Goal: Information Seeking & Learning: Learn about a topic

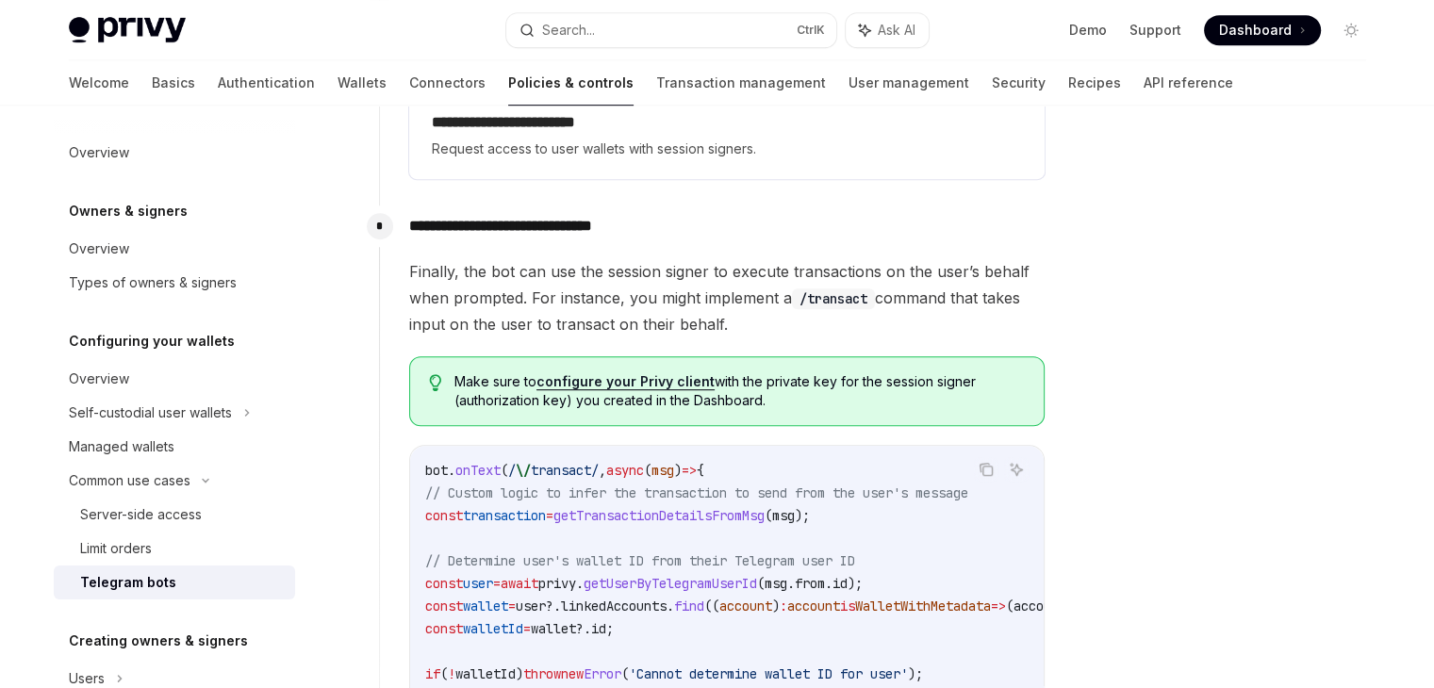
scroll to position [1602, 0]
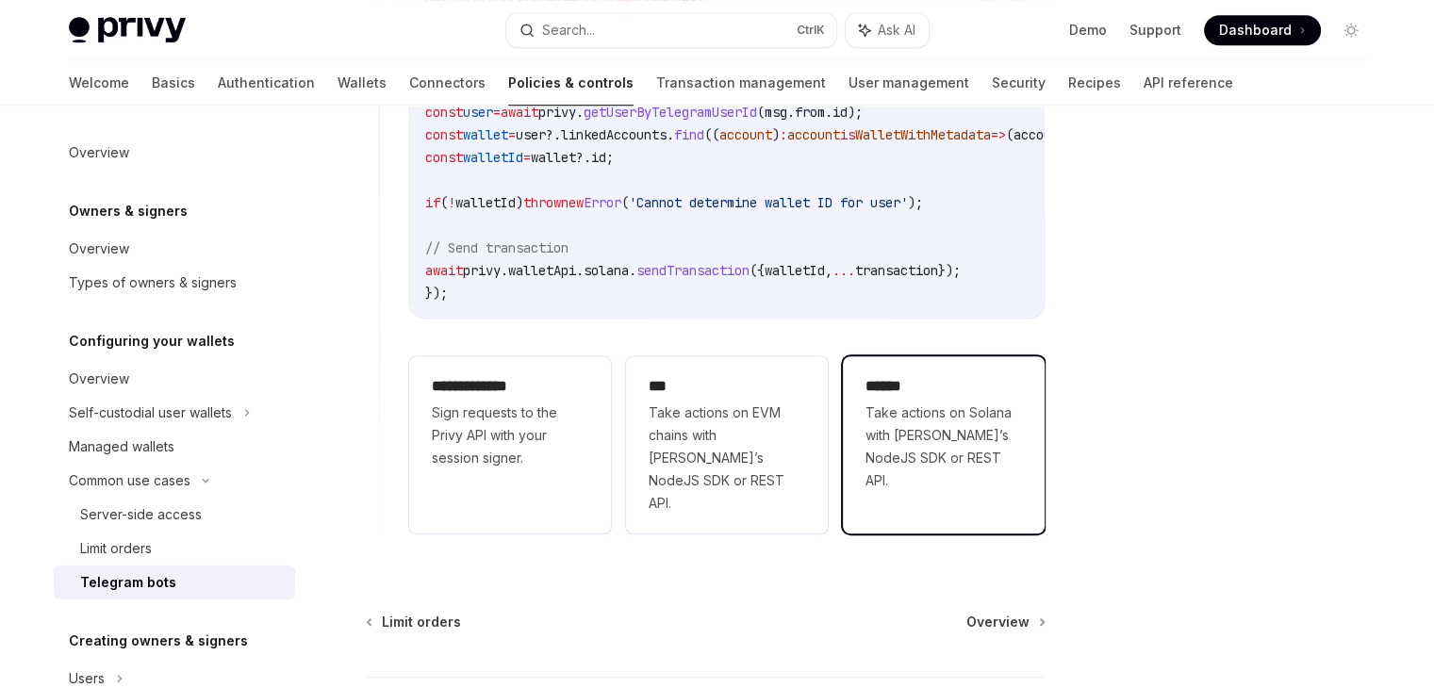
click at [907, 414] on span "Take actions on Solana with [PERSON_NAME]’s NodeJS SDK or REST API." at bounding box center [943, 447] width 156 height 90
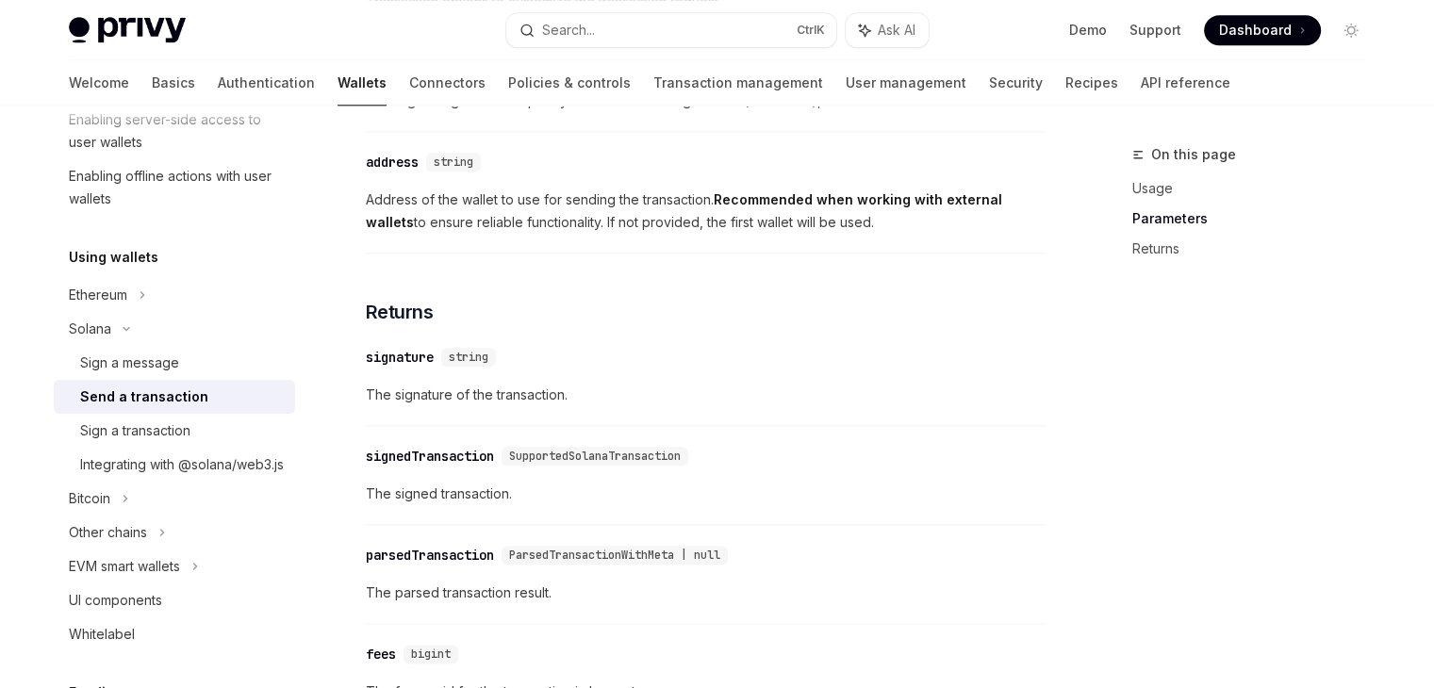
scroll to position [2496, 0]
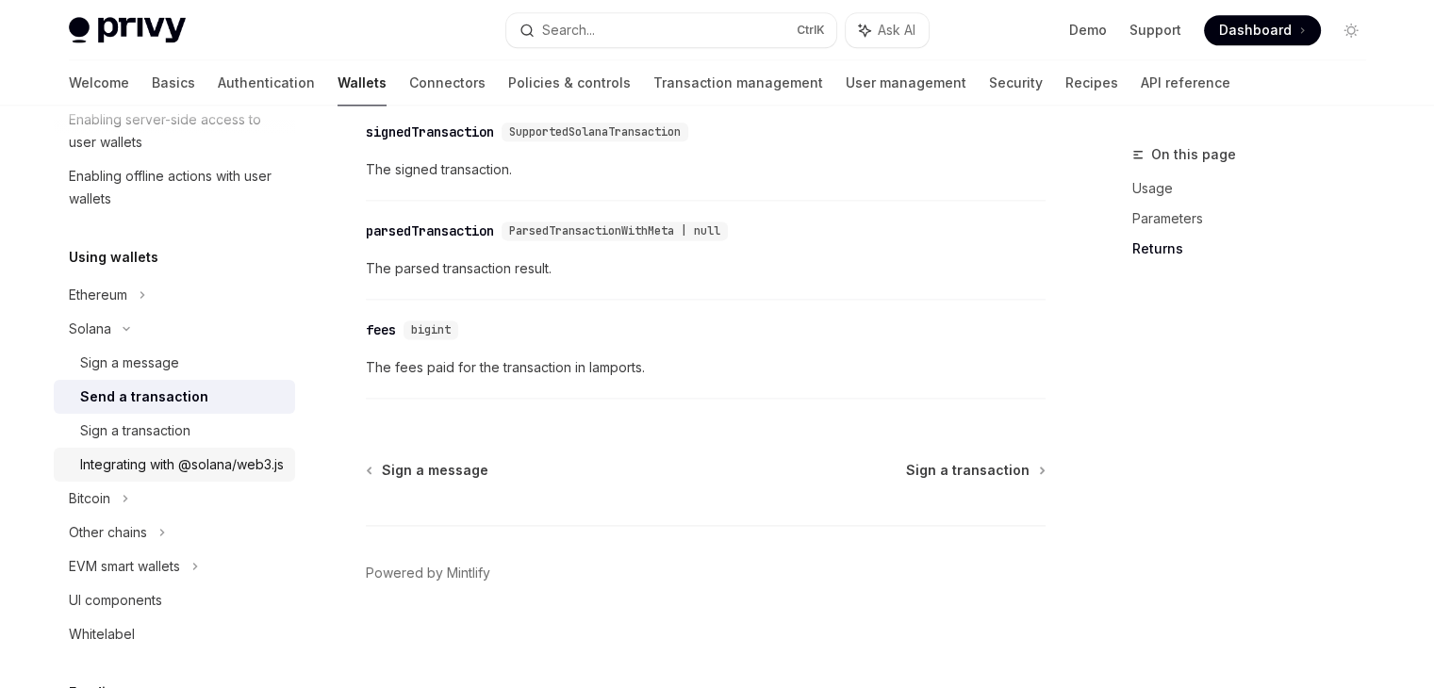
click at [238, 462] on div "Integrating with @solana/web3.js" at bounding box center [182, 464] width 204 height 23
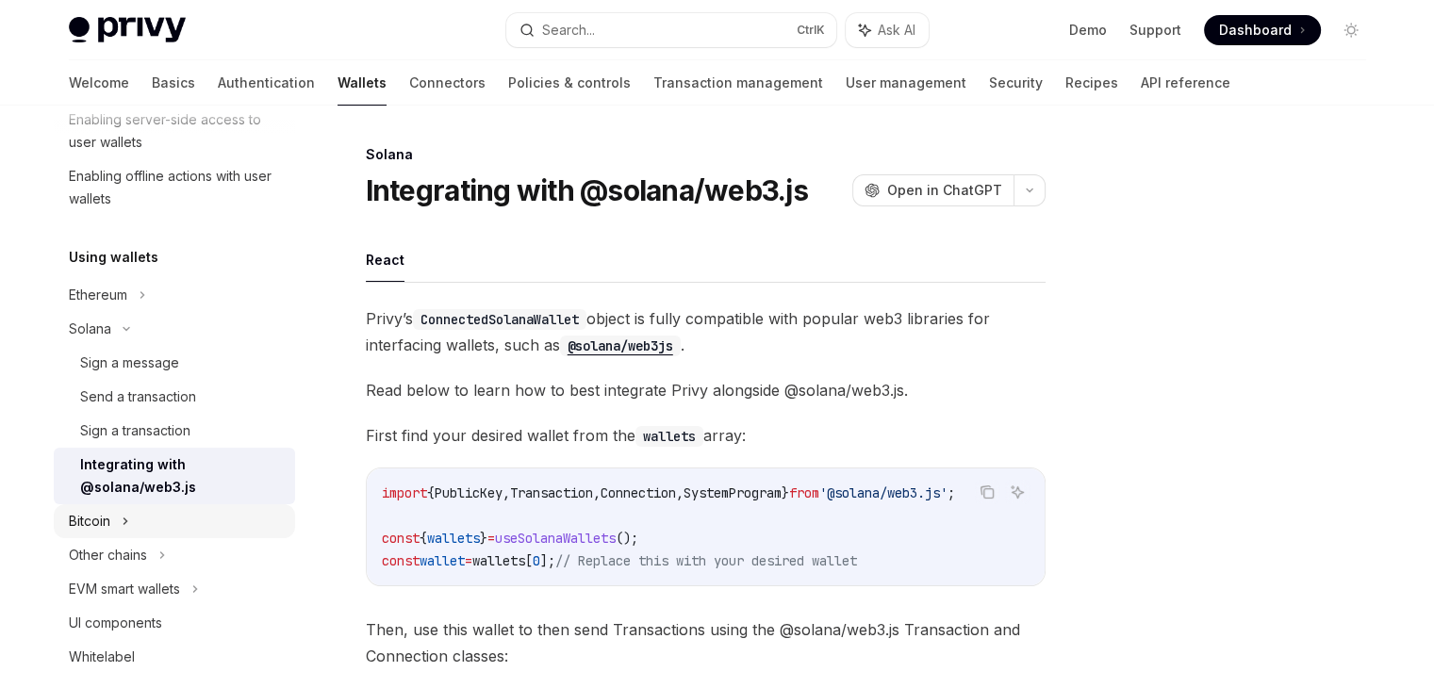
click at [260, 519] on div "Bitcoin" at bounding box center [174, 521] width 241 height 34
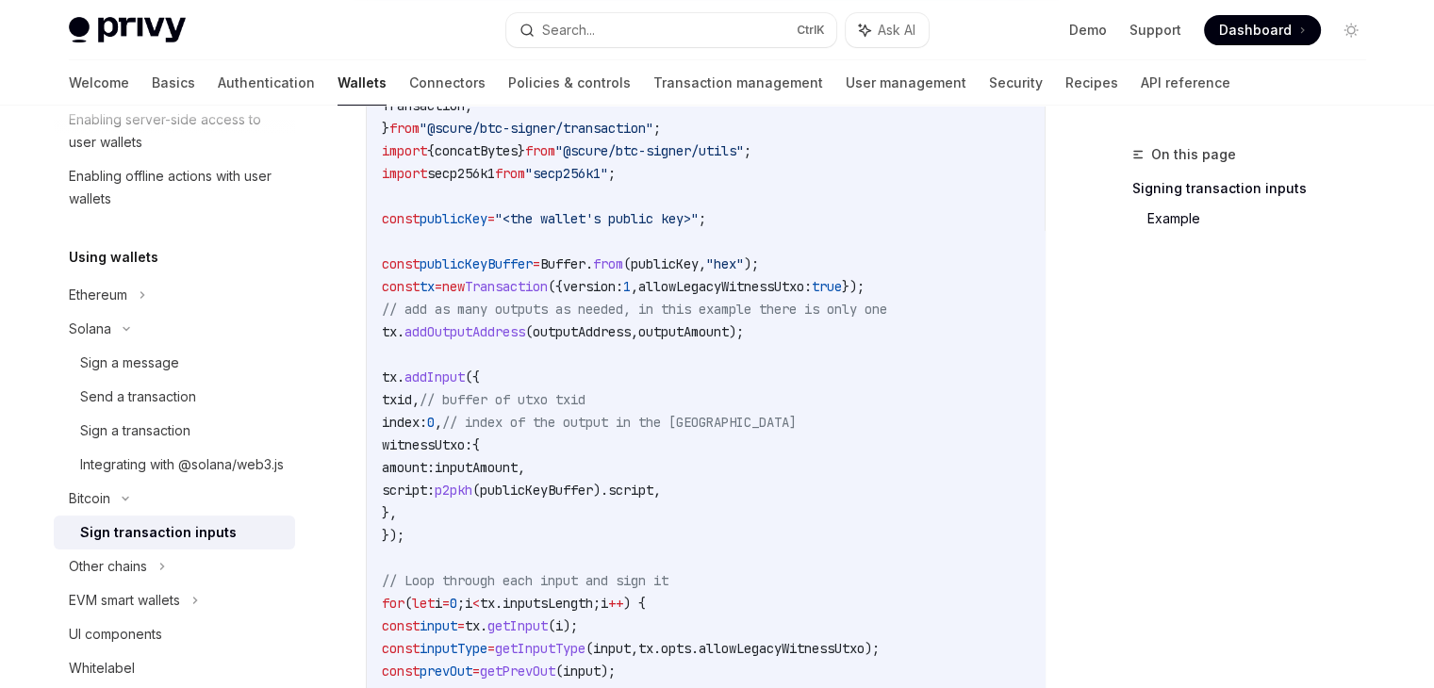
scroll to position [458, 0]
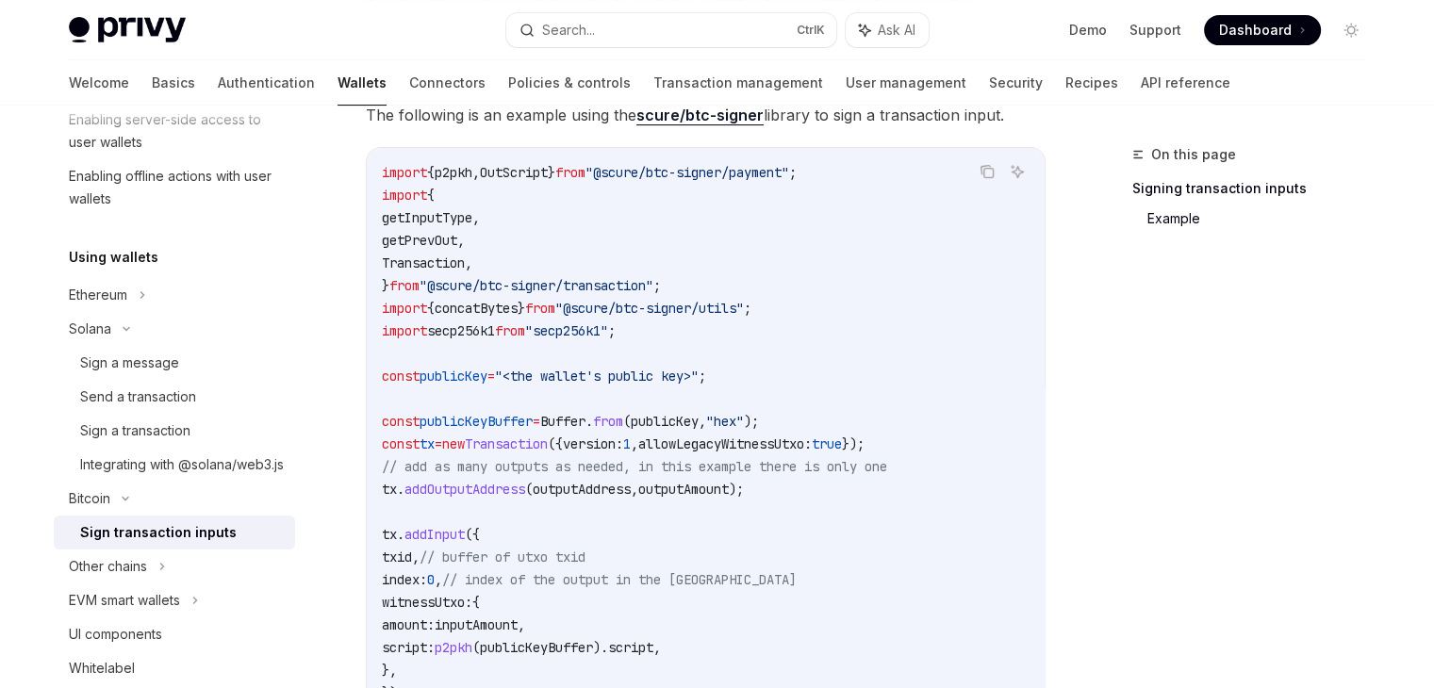
click at [90, 39] on img at bounding box center [127, 30] width 117 height 26
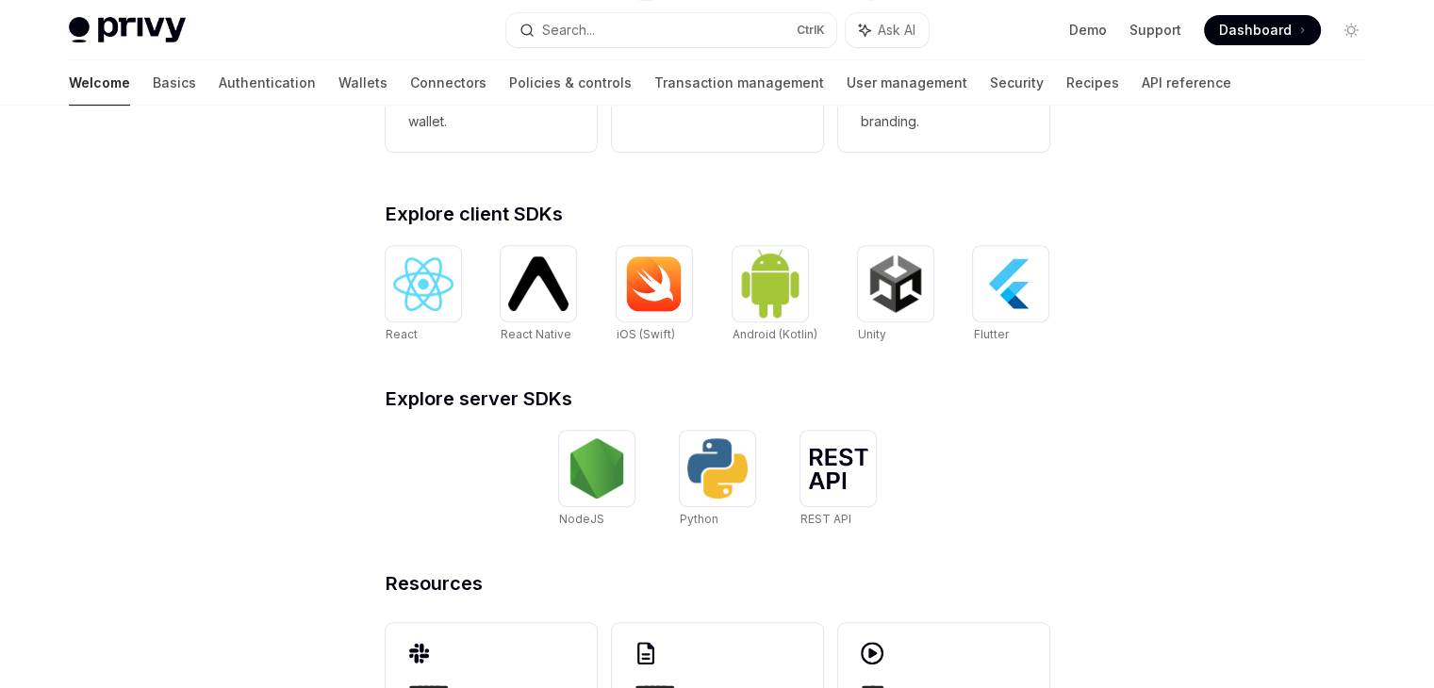
scroll to position [754, 0]
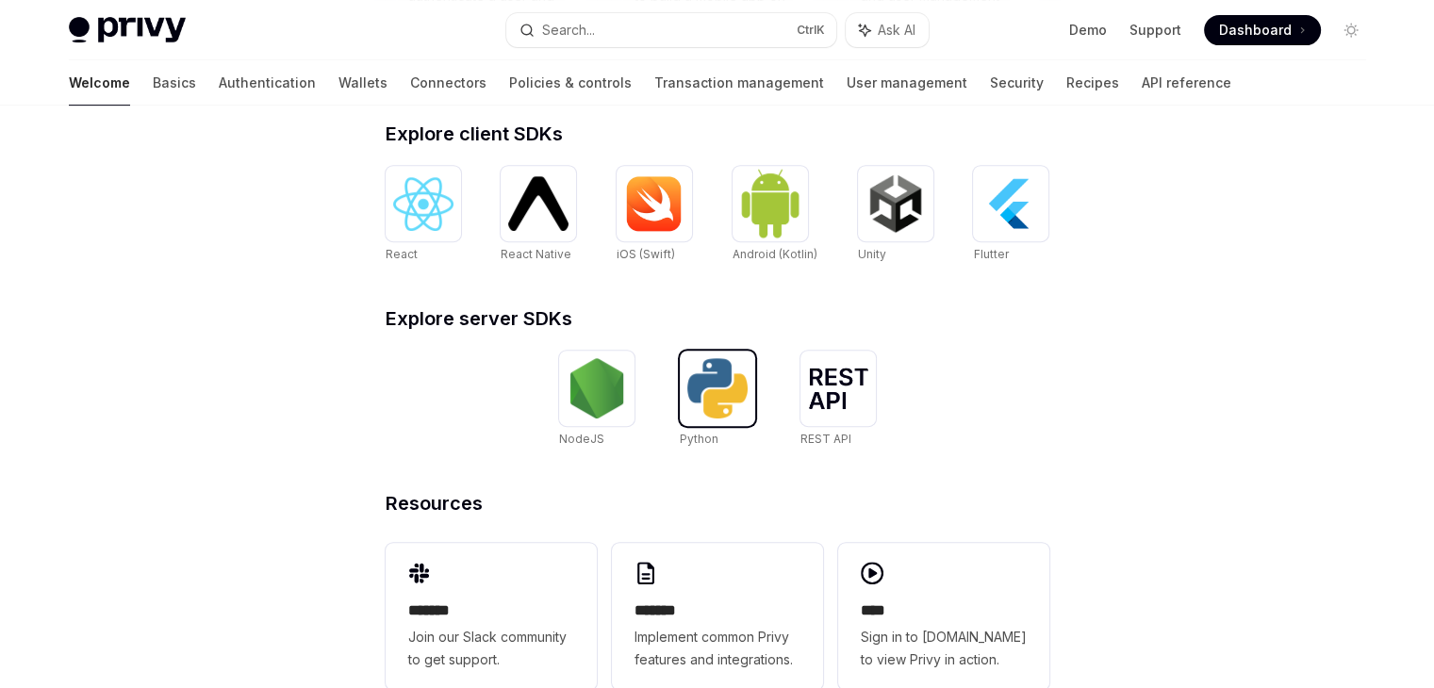
click at [707, 401] on img at bounding box center [717, 388] width 60 height 60
type textarea "*"
click at [594, 399] on img at bounding box center [597, 388] width 60 height 60
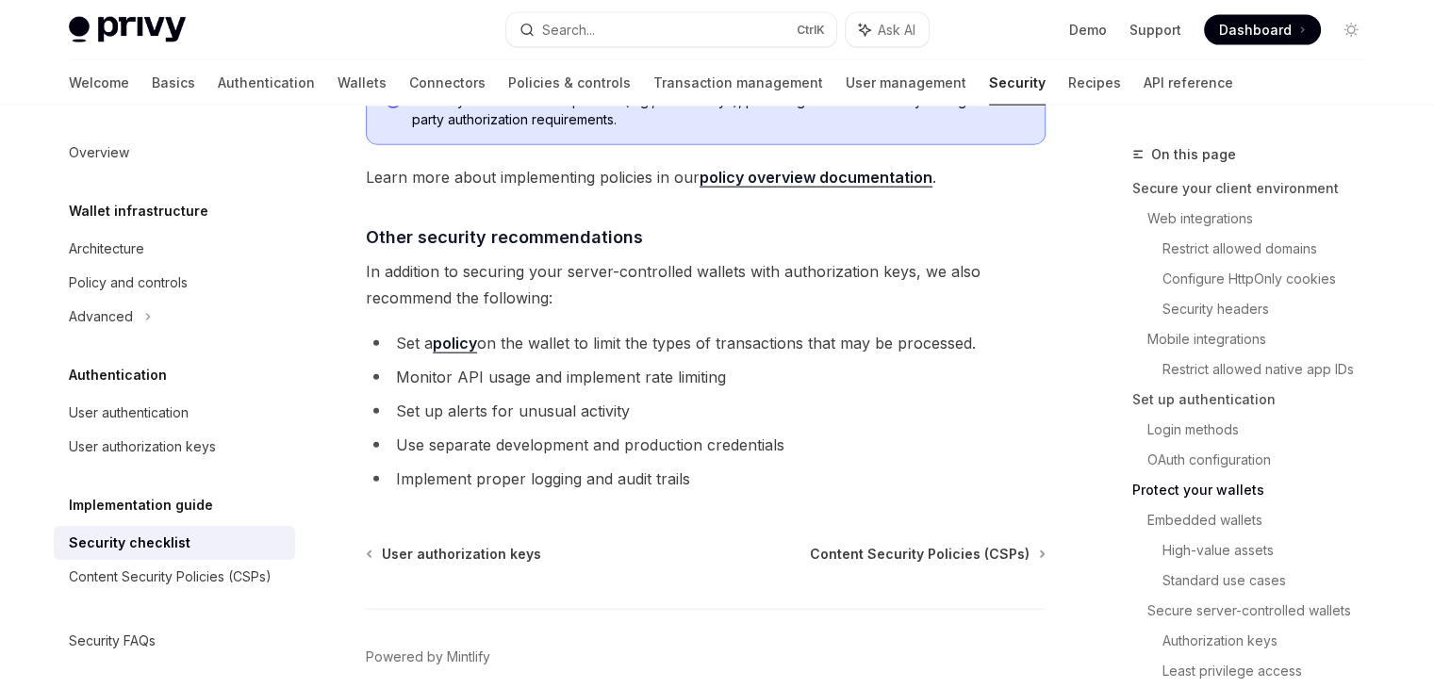
scroll to position [4434, 0]
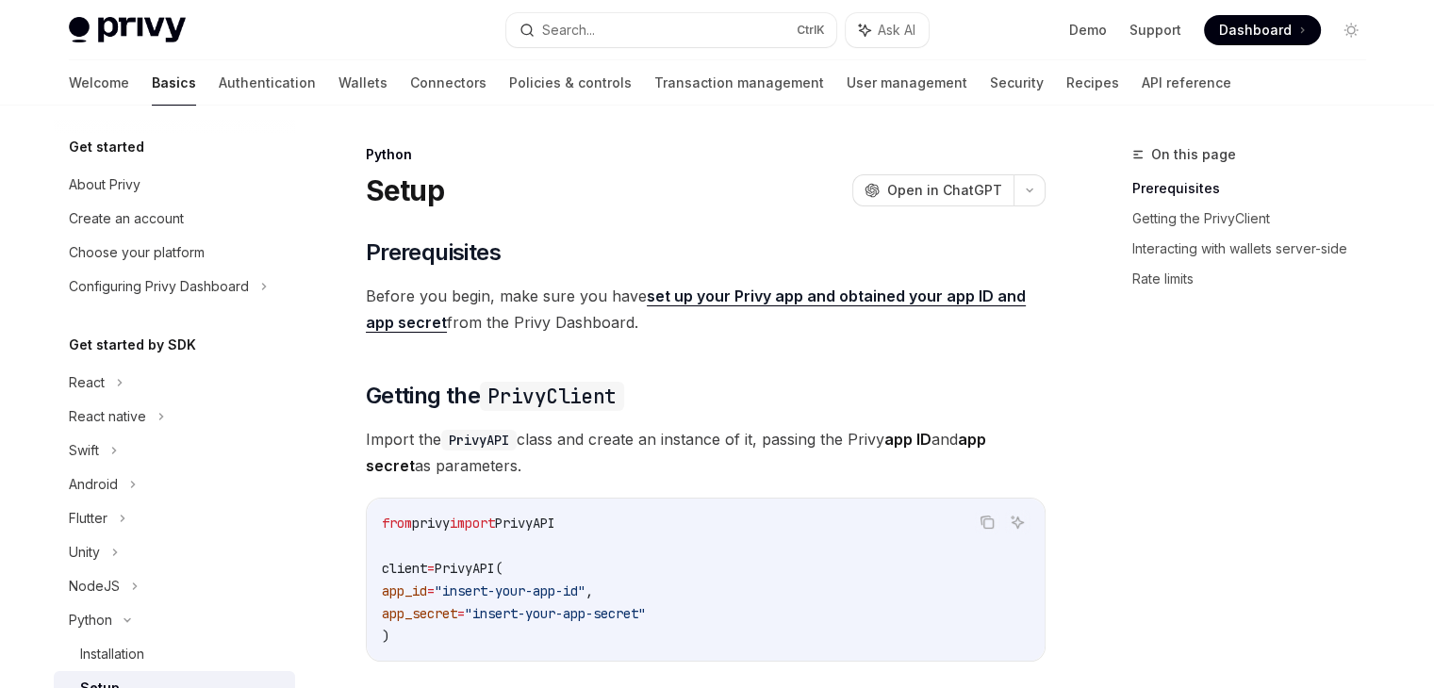
scroll to position [291, 0]
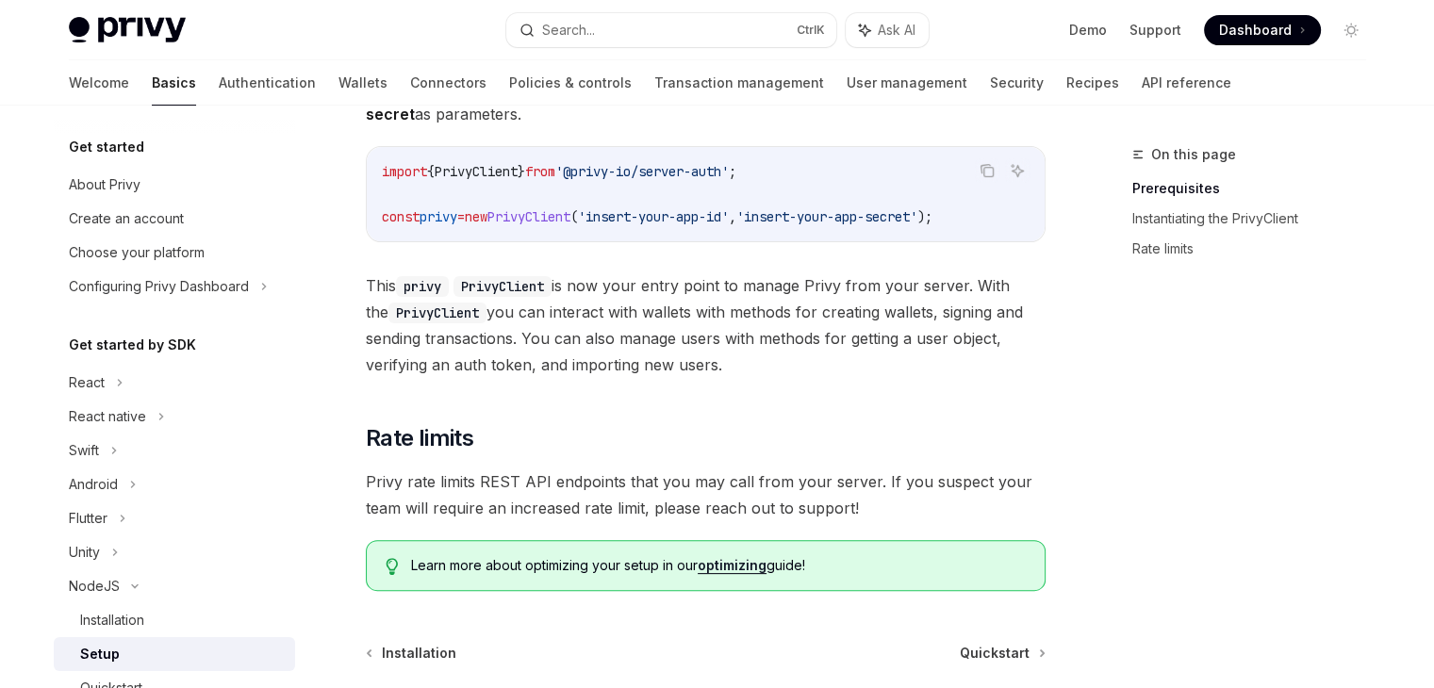
scroll to position [492, 0]
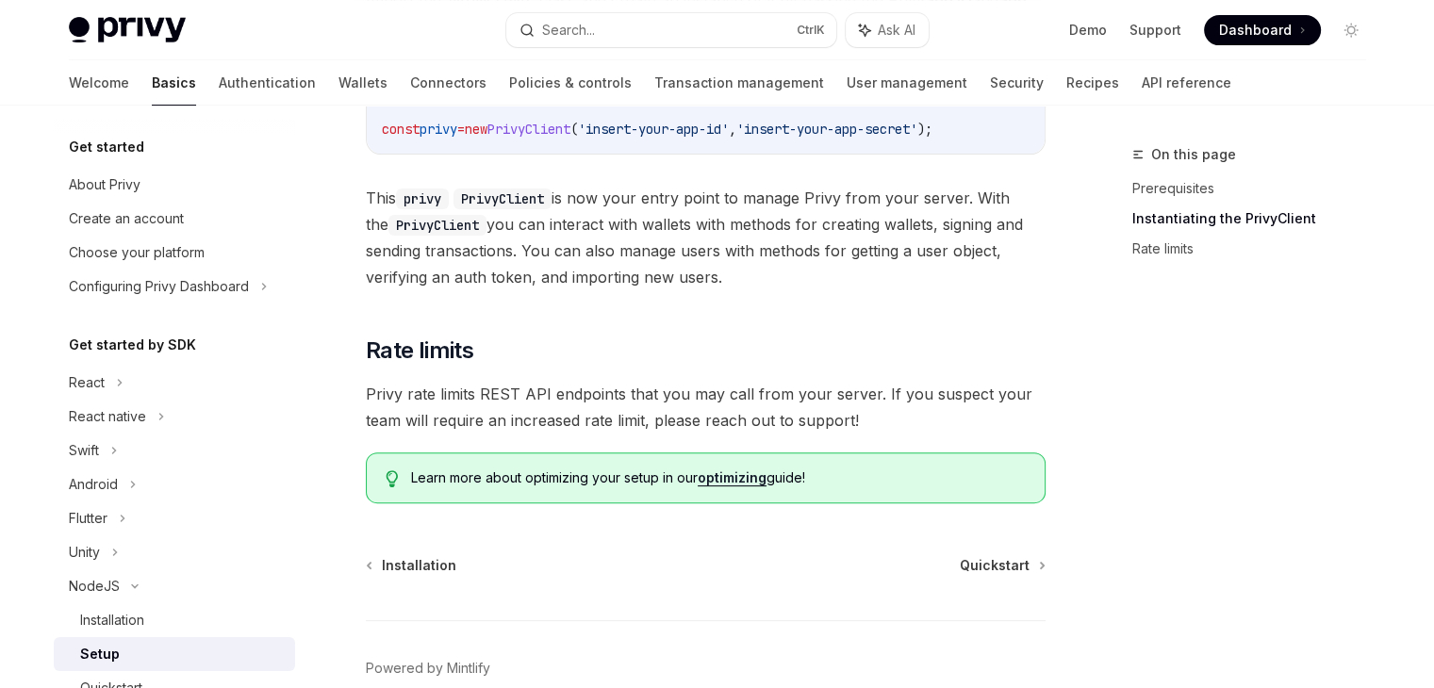
click at [950, 562] on div "Installation Quickstart" at bounding box center [706, 565] width 680 height 19
click at [971, 563] on span "Quickstart" at bounding box center [995, 565] width 70 height 19
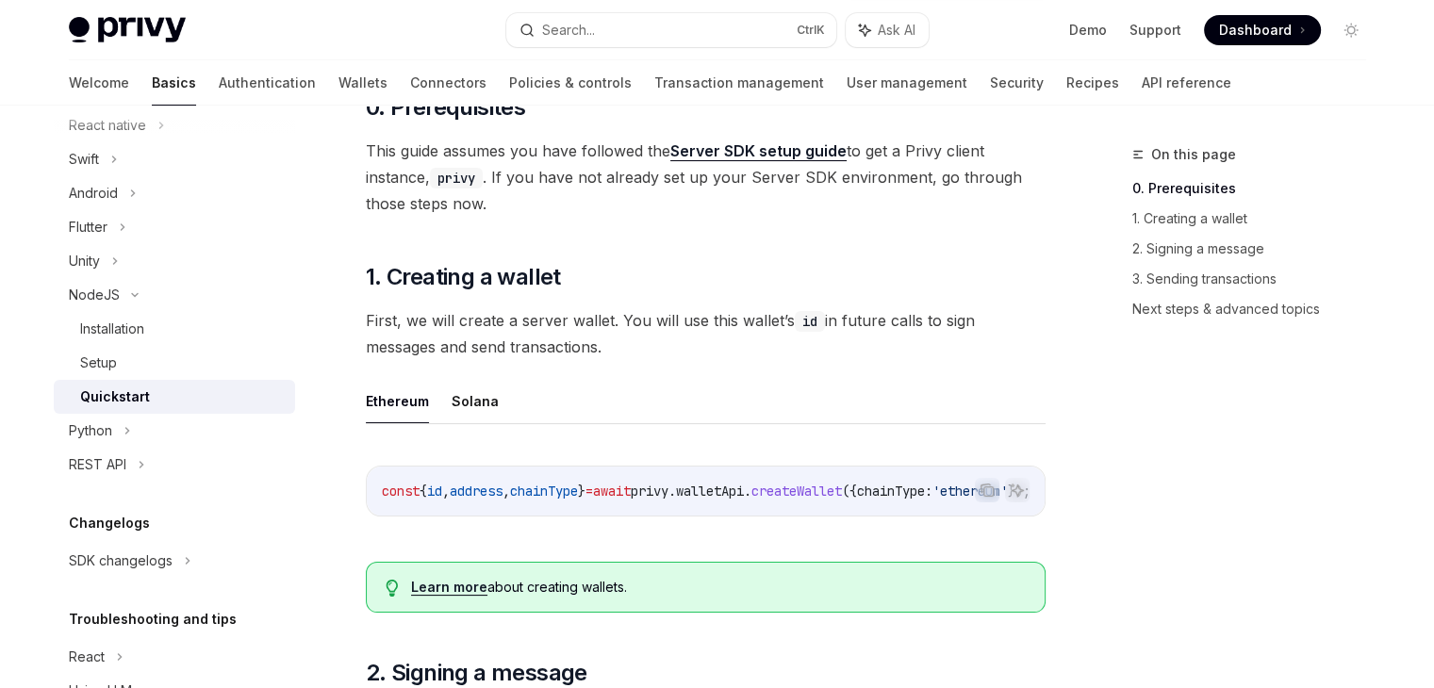
scroll to position [189, 0]
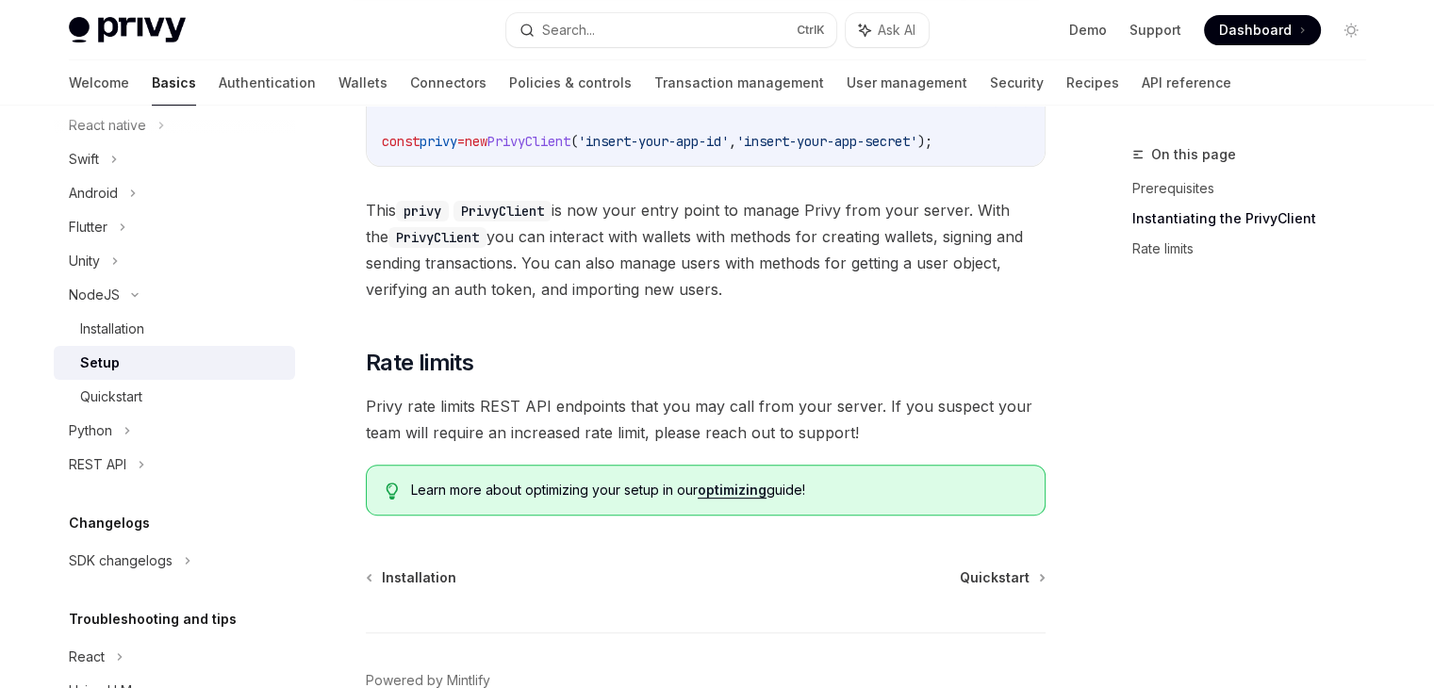
scroll to position [492, 0]
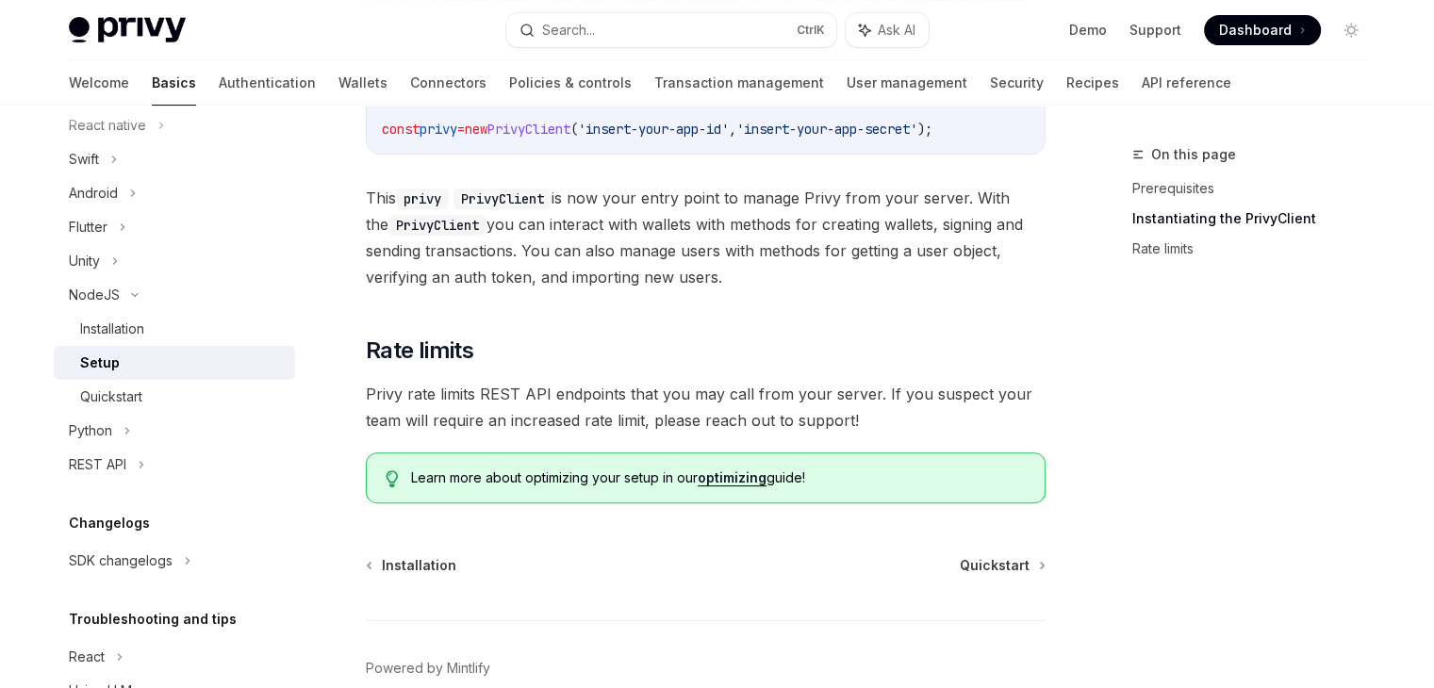
click at [570, 136] on span "PrivyClient" at bounding box center [528, 129] width 83 height 17
copy span "PrivyClient"
click at [995, 556] on span "Quickstart" at bounding box center [995, 565] width 70 height 19
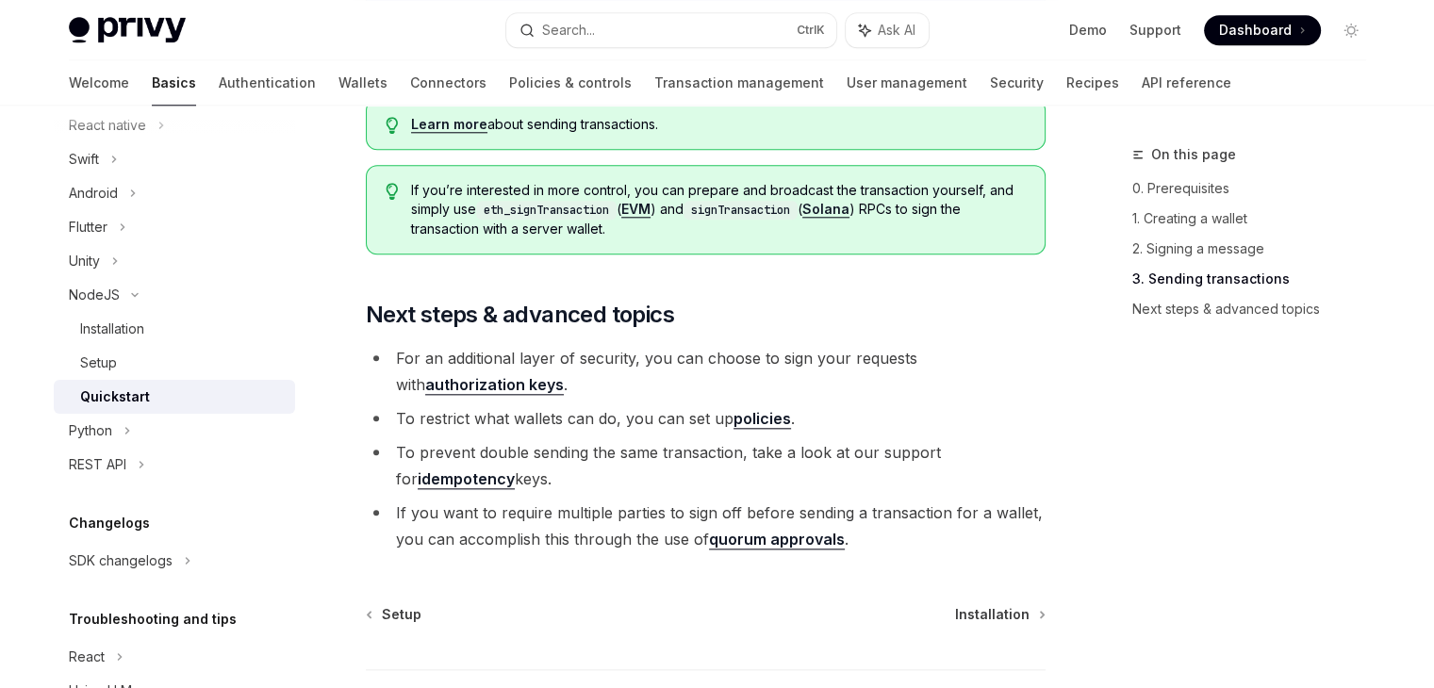
scroll to position [2074, 0]
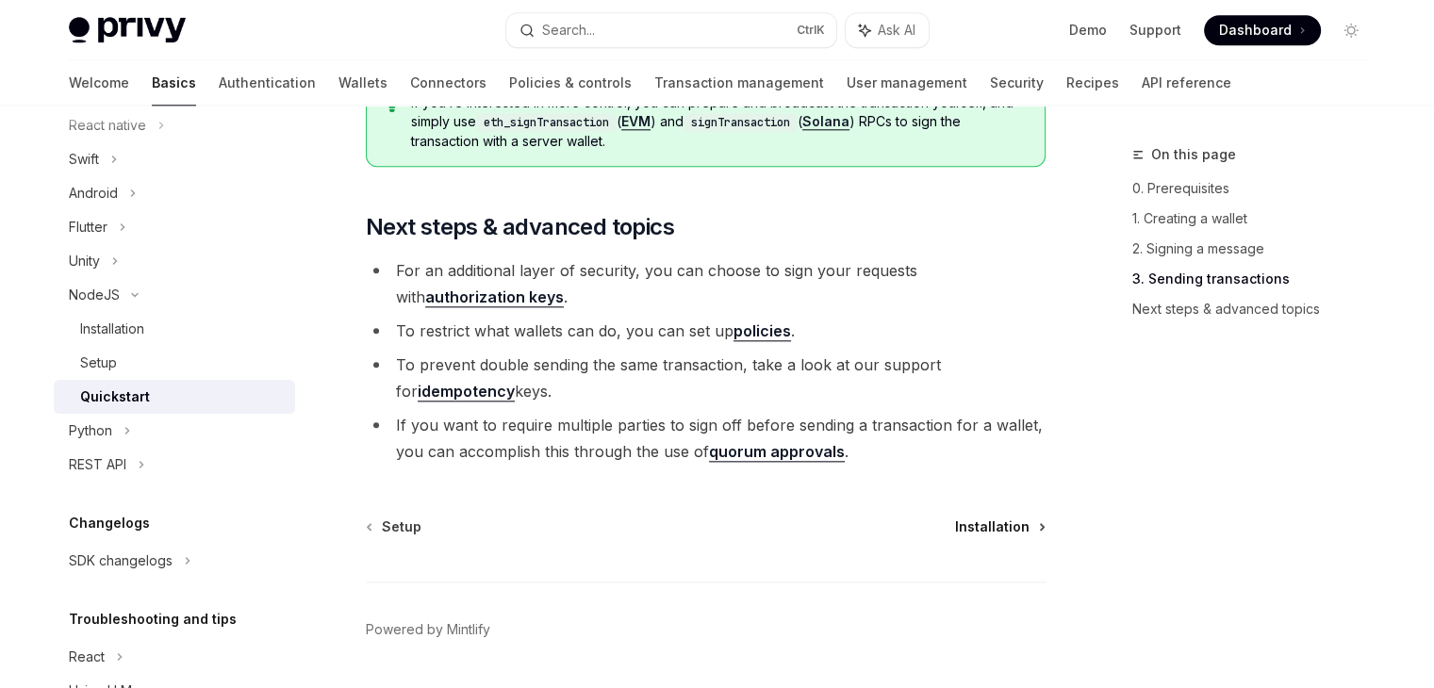
click at [1016, 531] on span "Installation" at bounding box center [992, 527] width 74 height 19
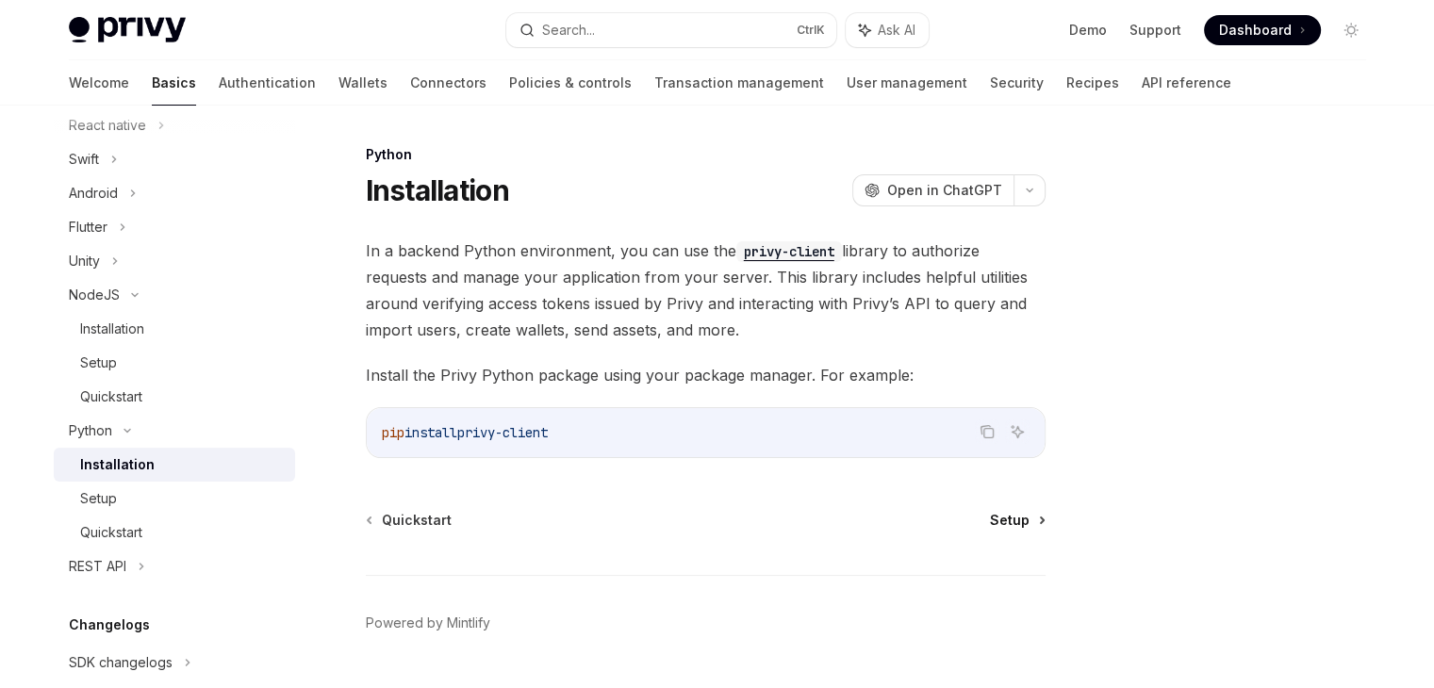
click at [1013, 521] on span "Setup" at bounding box center [1010, 520] width 40 height 19
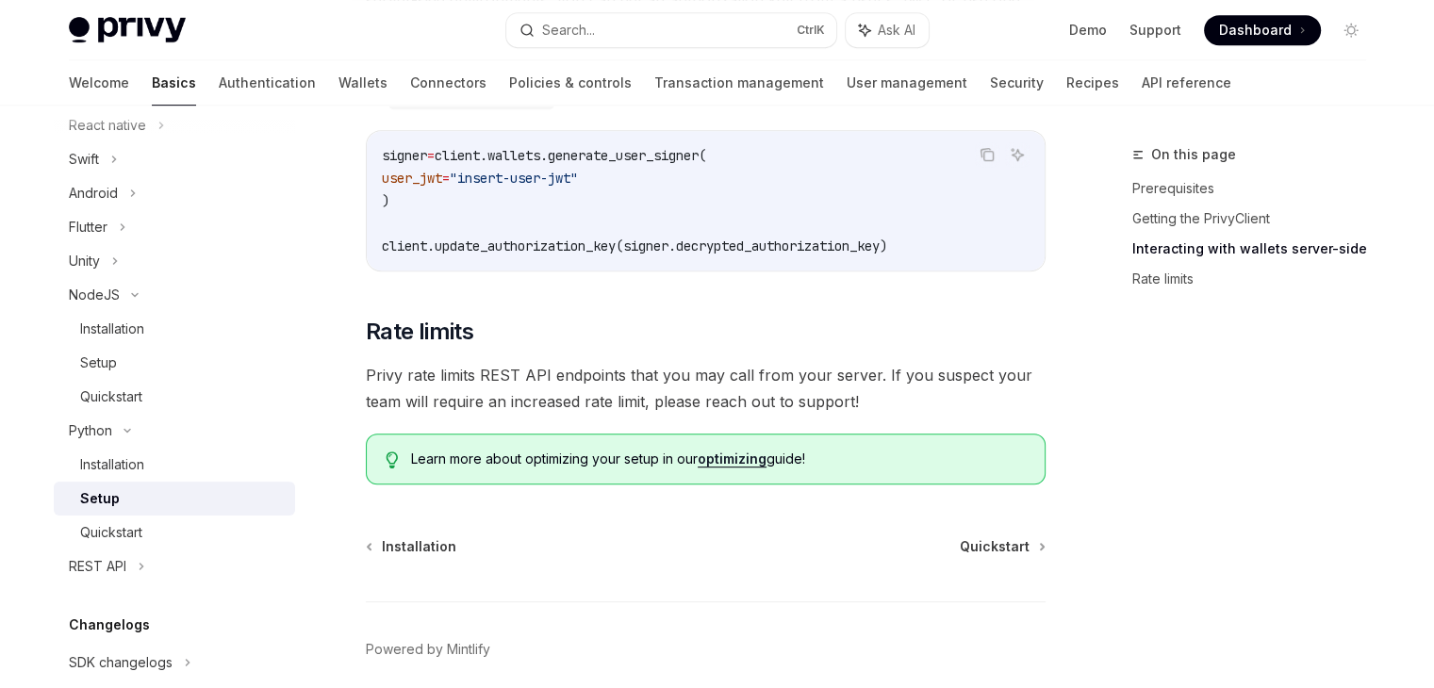
scroll to position [943, 0]
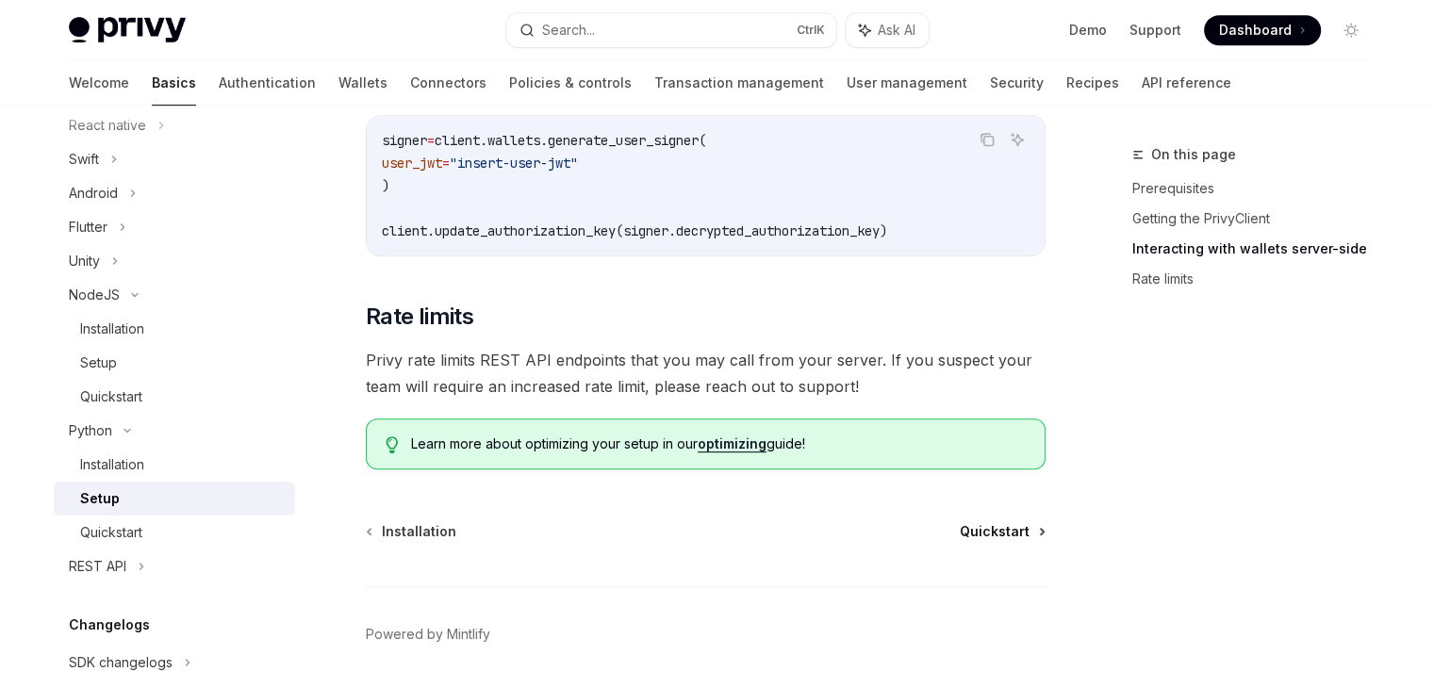
click at [1000, 529] on span "Quickstart" at bounding box center [995, 531] width 70 height 19
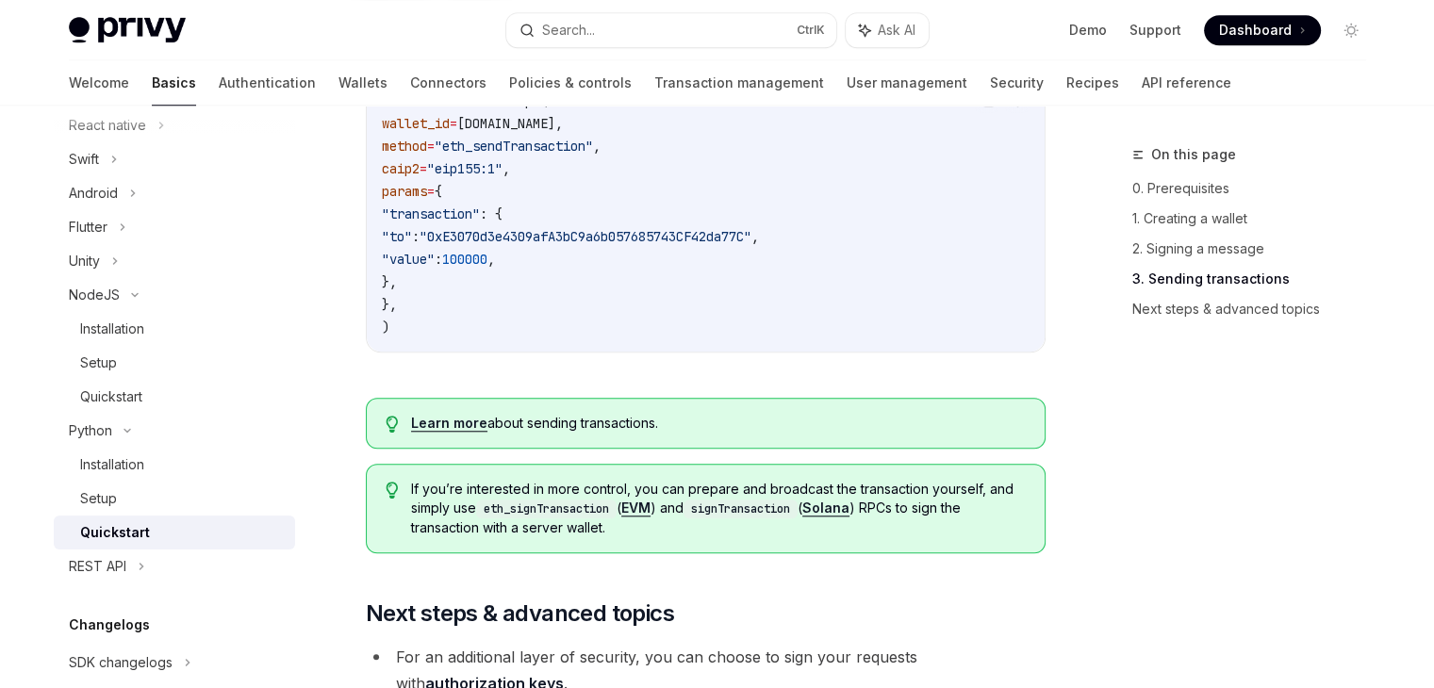
scroll to position [1320, 0]
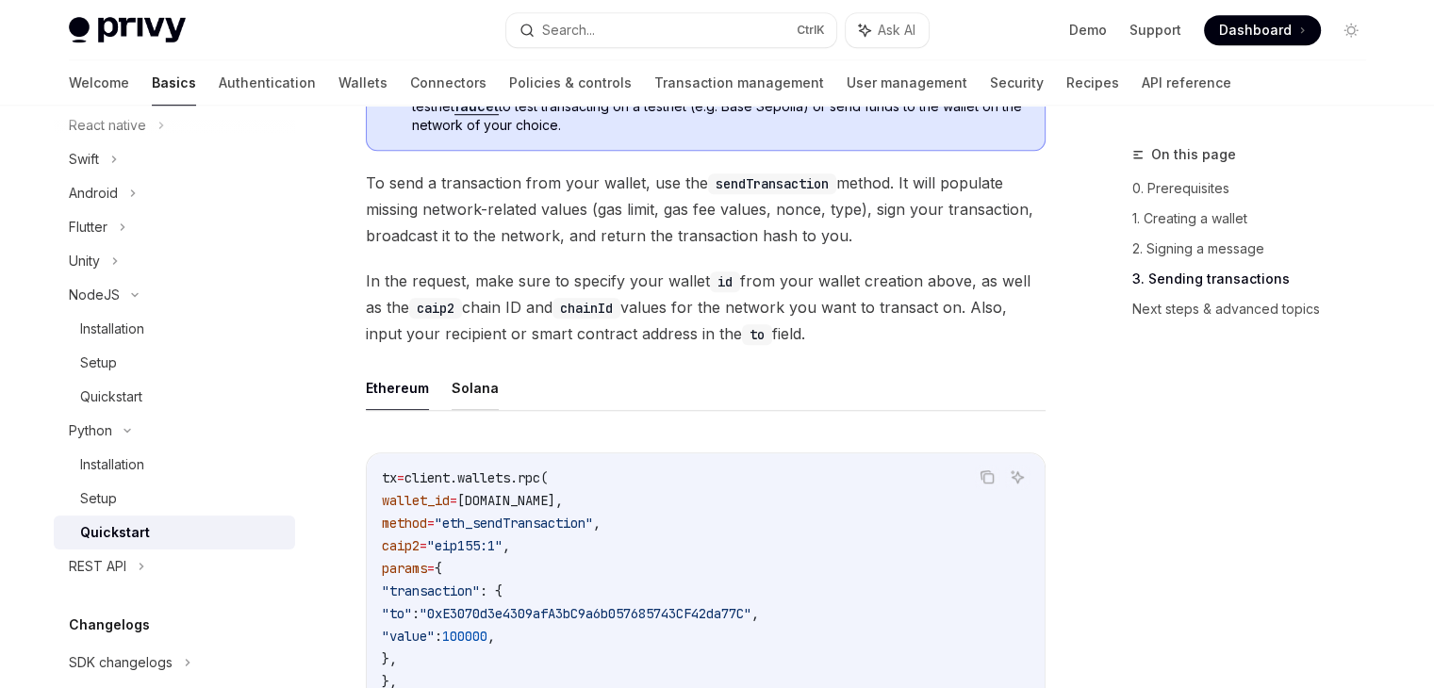
click at [475, 388] on button "Solana" at bounding box center [475, 388] width 47 height 44
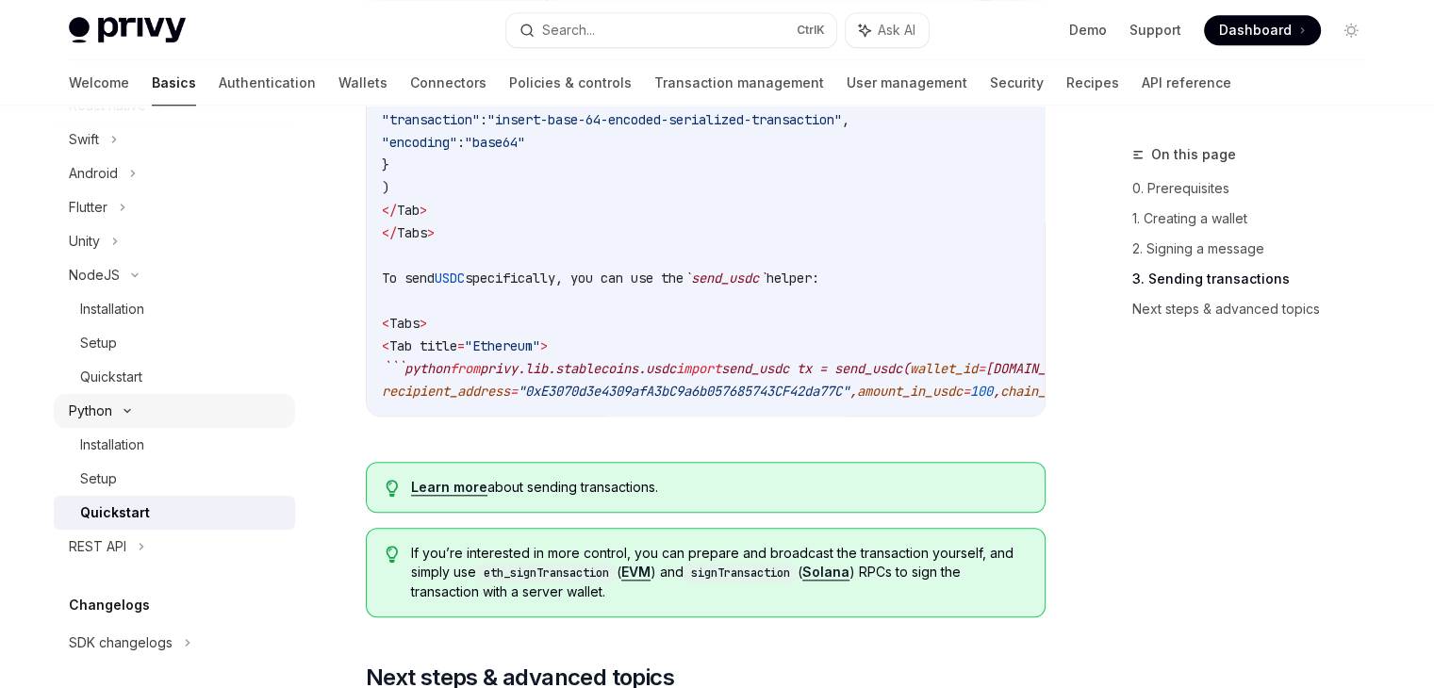
scroll to position [480, 0]
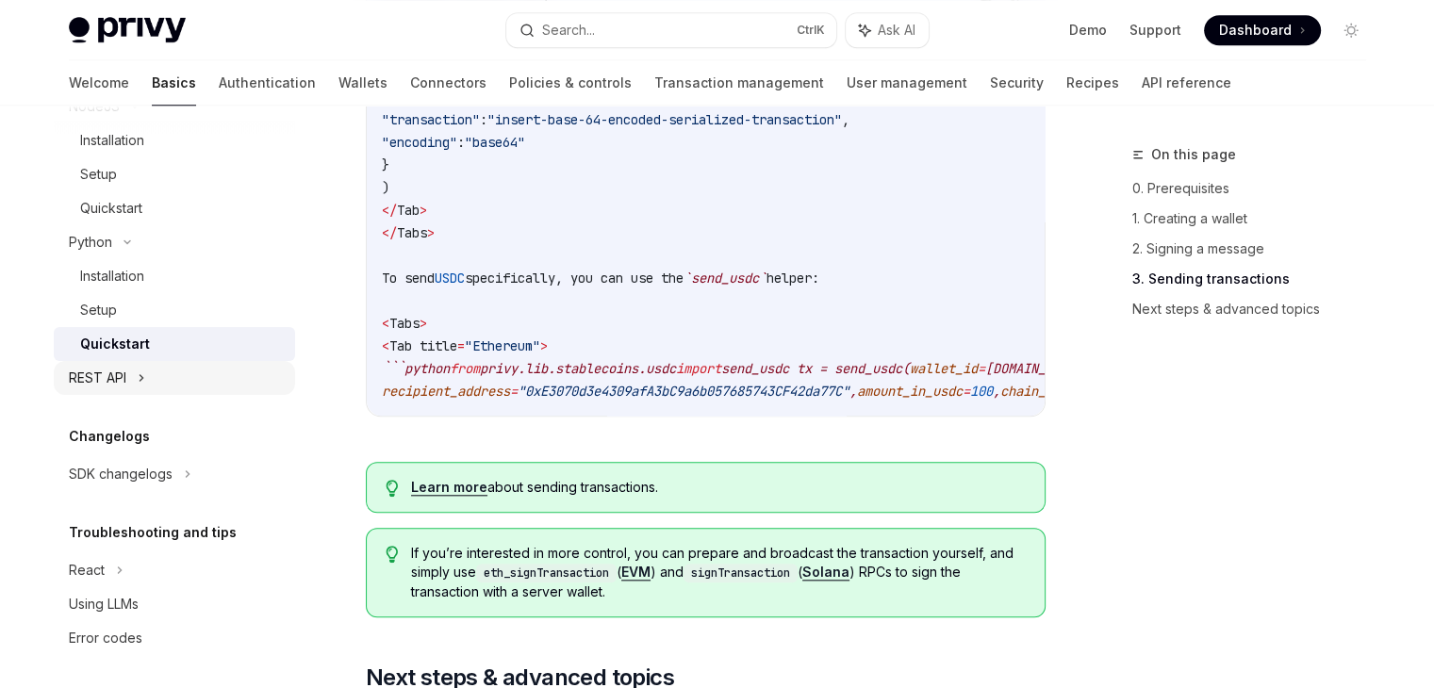
click at [185, 369] on div "REST API" at bounding box center [174, 378] width 241 height 34
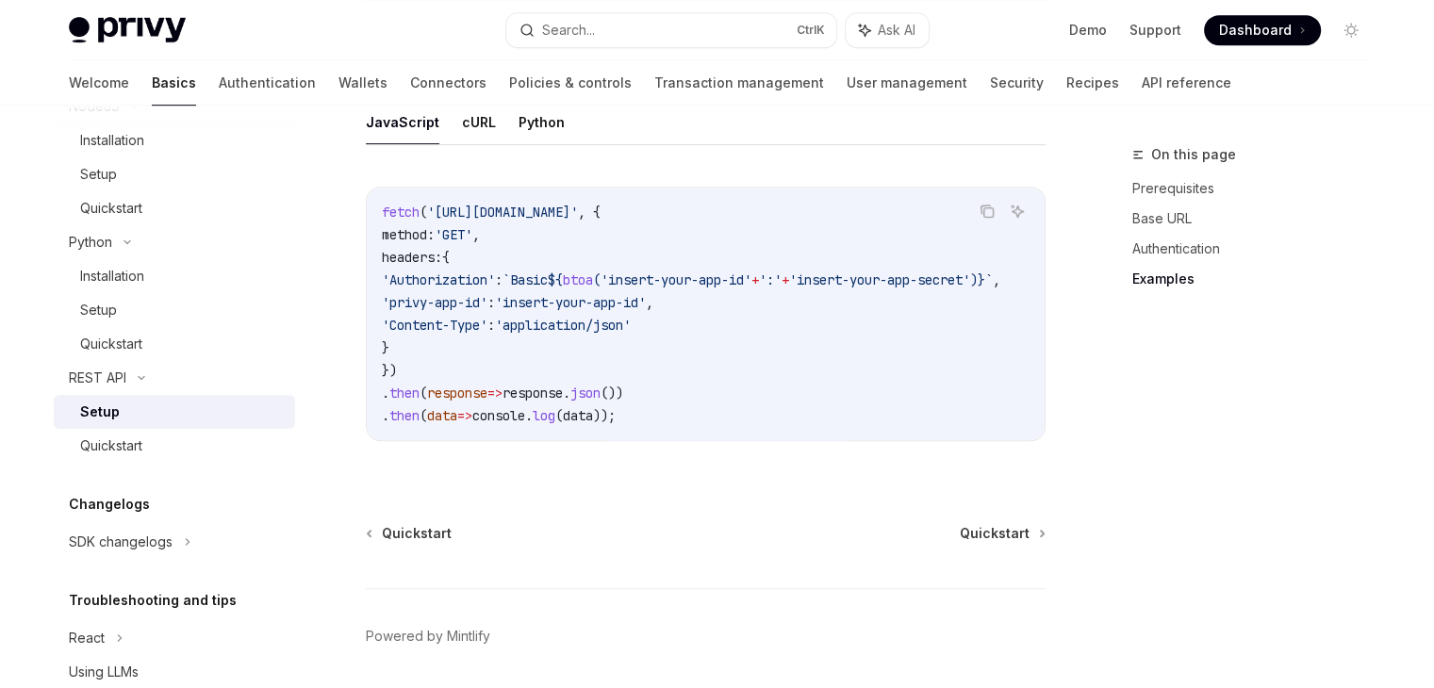
click at [803, 435] on div "fetch ( 'https://api.privy.io/v1/wallets' , { method: 'GET' , headers: { 'Autho…" at bounding box center [706, 314] width 678 height 253
drag, startPoint x: 803, startPoint y: 435, endPoint x: 904, endPoint y: 424, distance: 101.4
click at [904, 424] on div "fetch ( 'https://api.privy.io/v1/wallets' , { method: 'GET' , headers: { 'Autho…" at bounding box center [706, 314] width 678 height 253
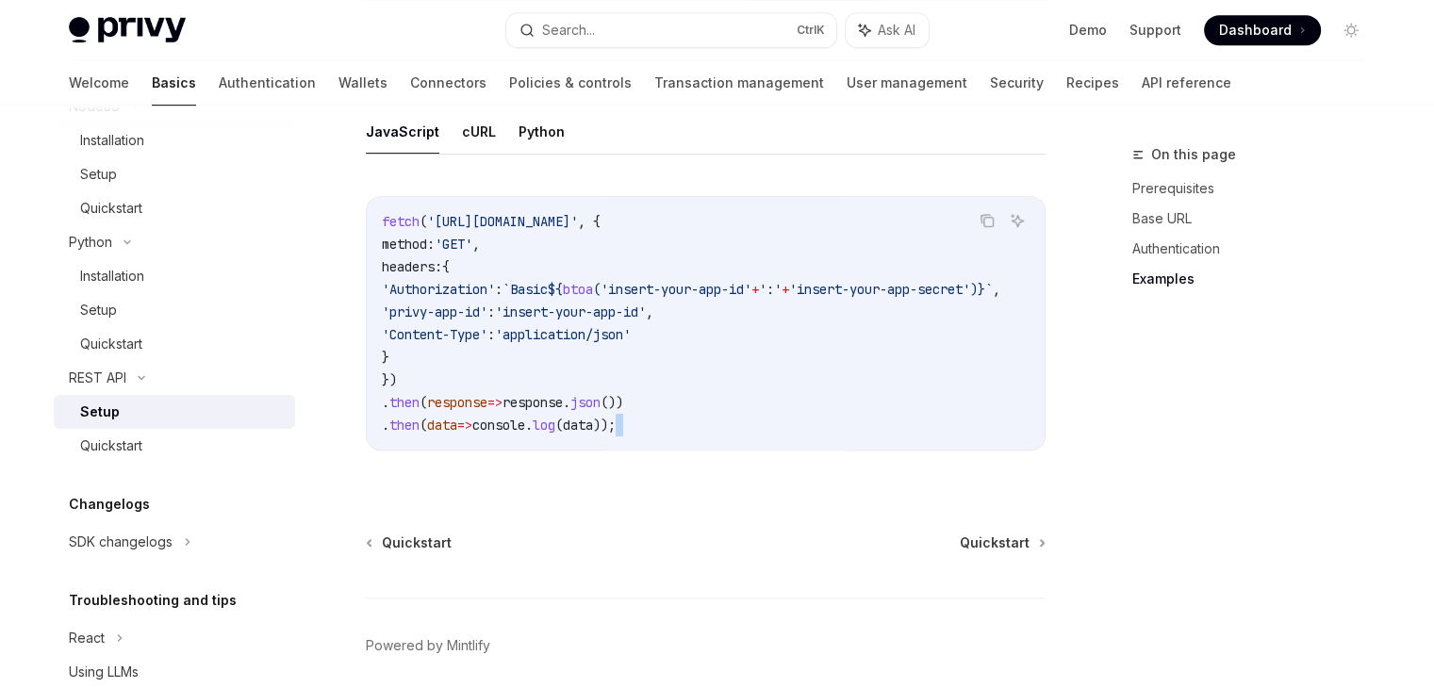
scroll to position [916, 0]
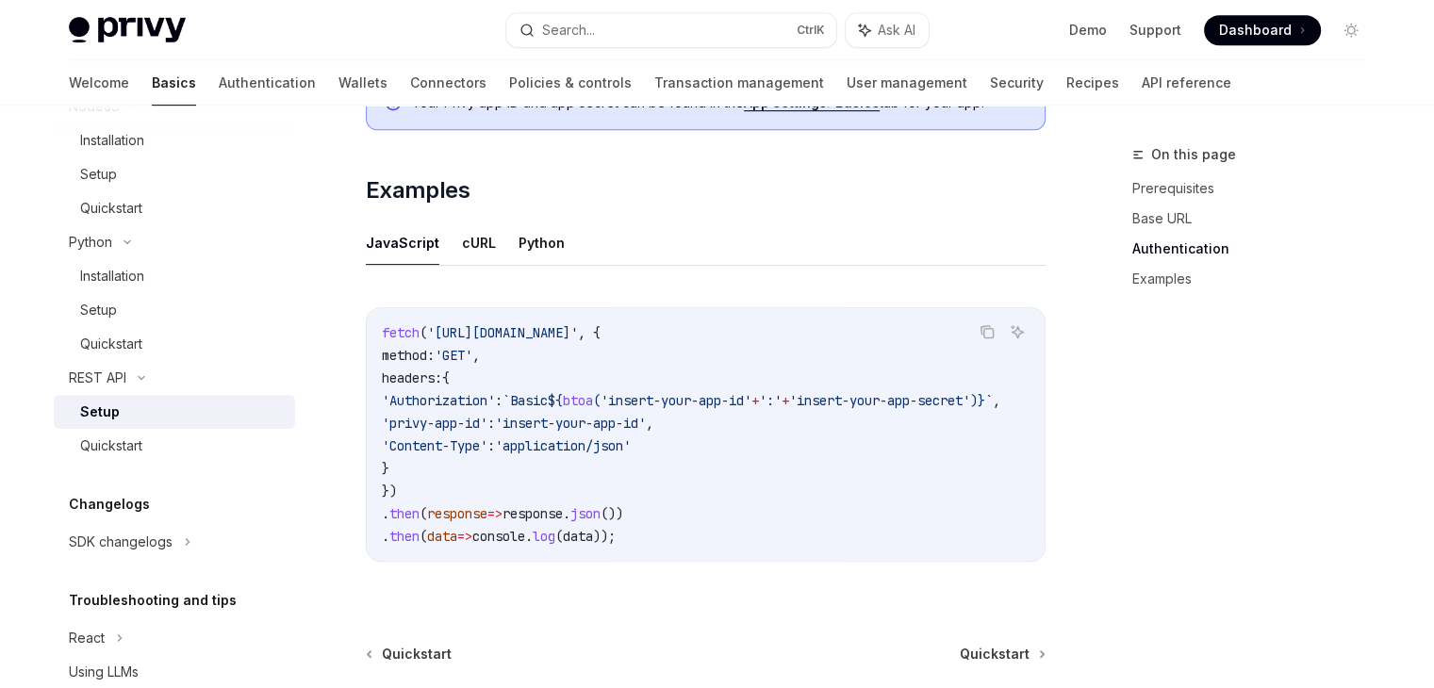
click at [468, 397] on span "'Authorization'" at bounding box center [438, 400] width 113 height 17
copy span "Authorization"
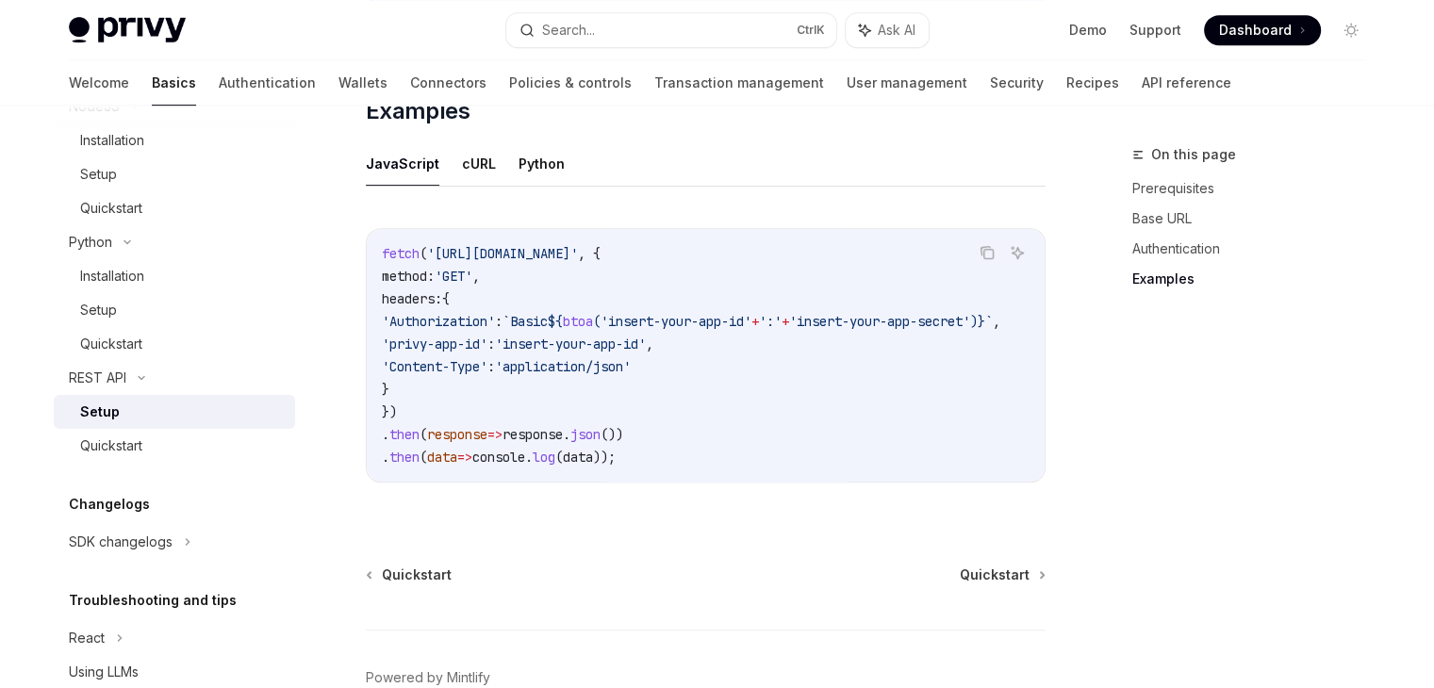
scroll to position [1105, 0]
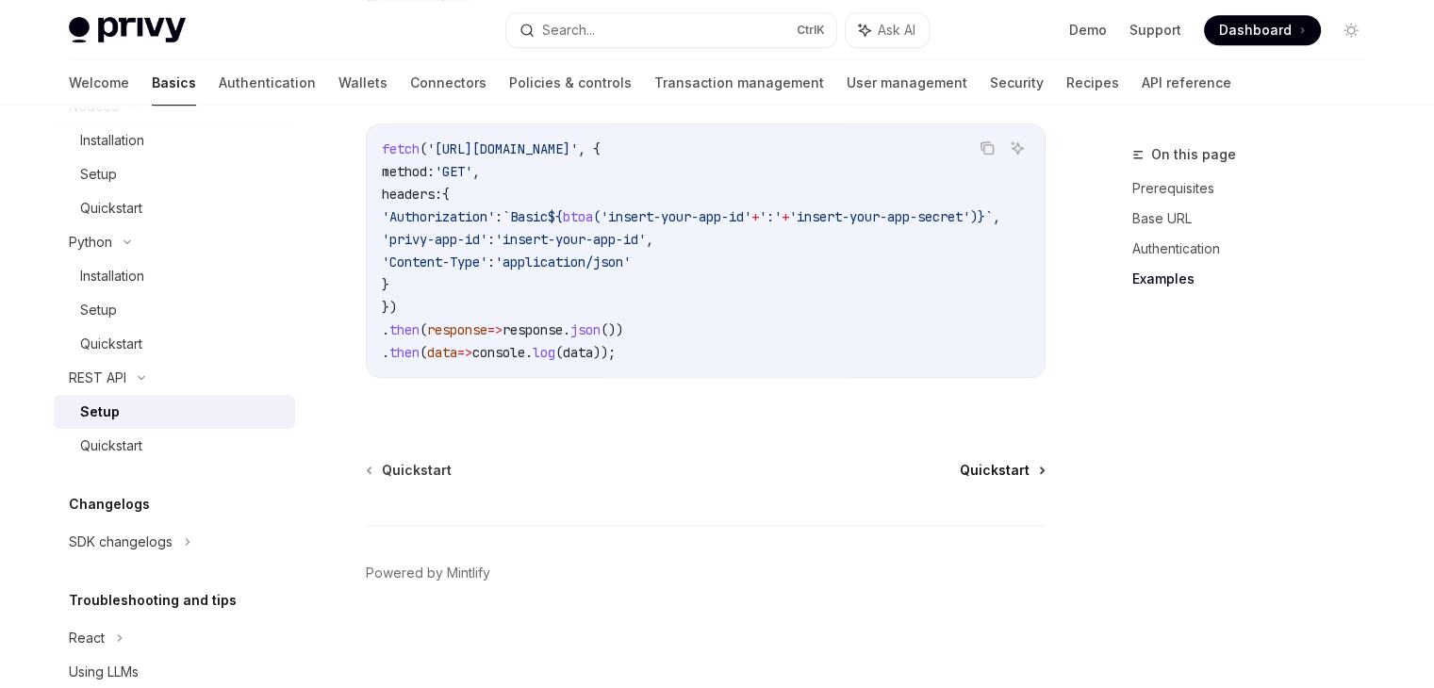
click at [992, 471] on span "Quickstart" at bounding box center [995, 470] width 70 height 19
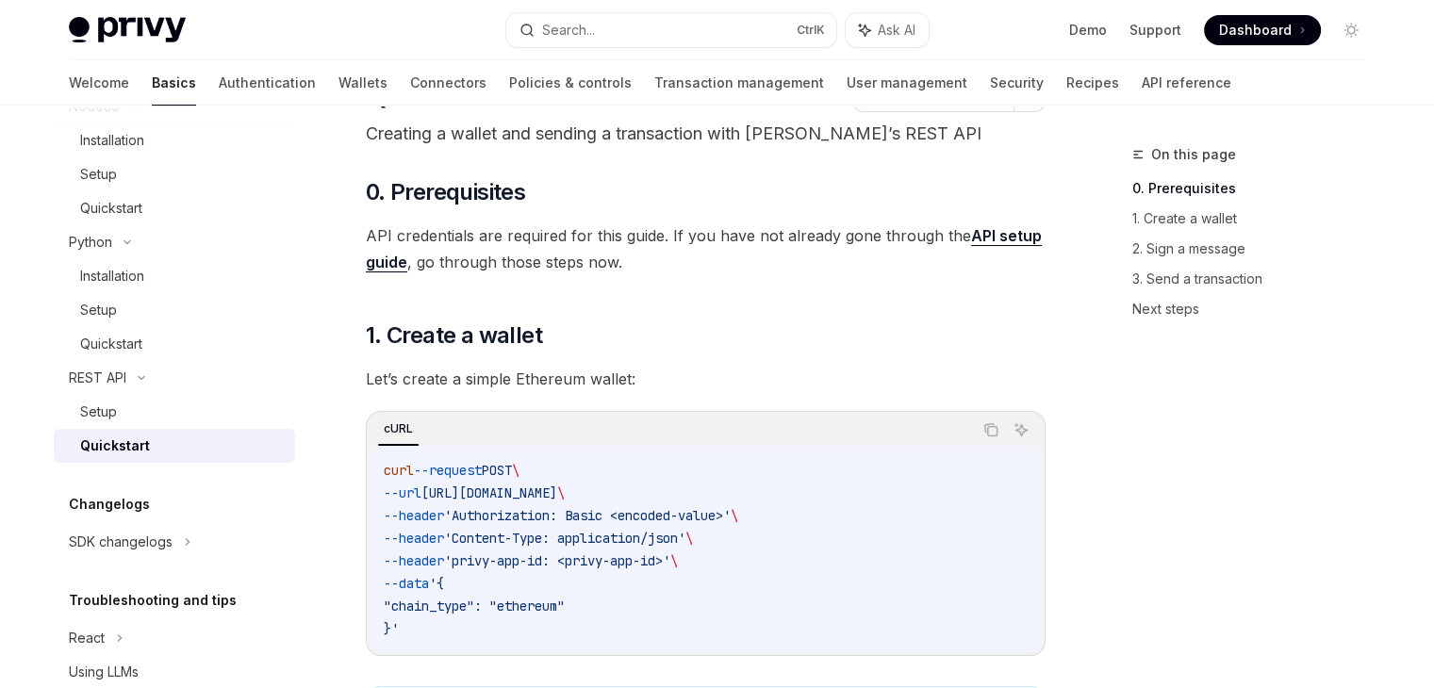
scroll to position [377, 0]
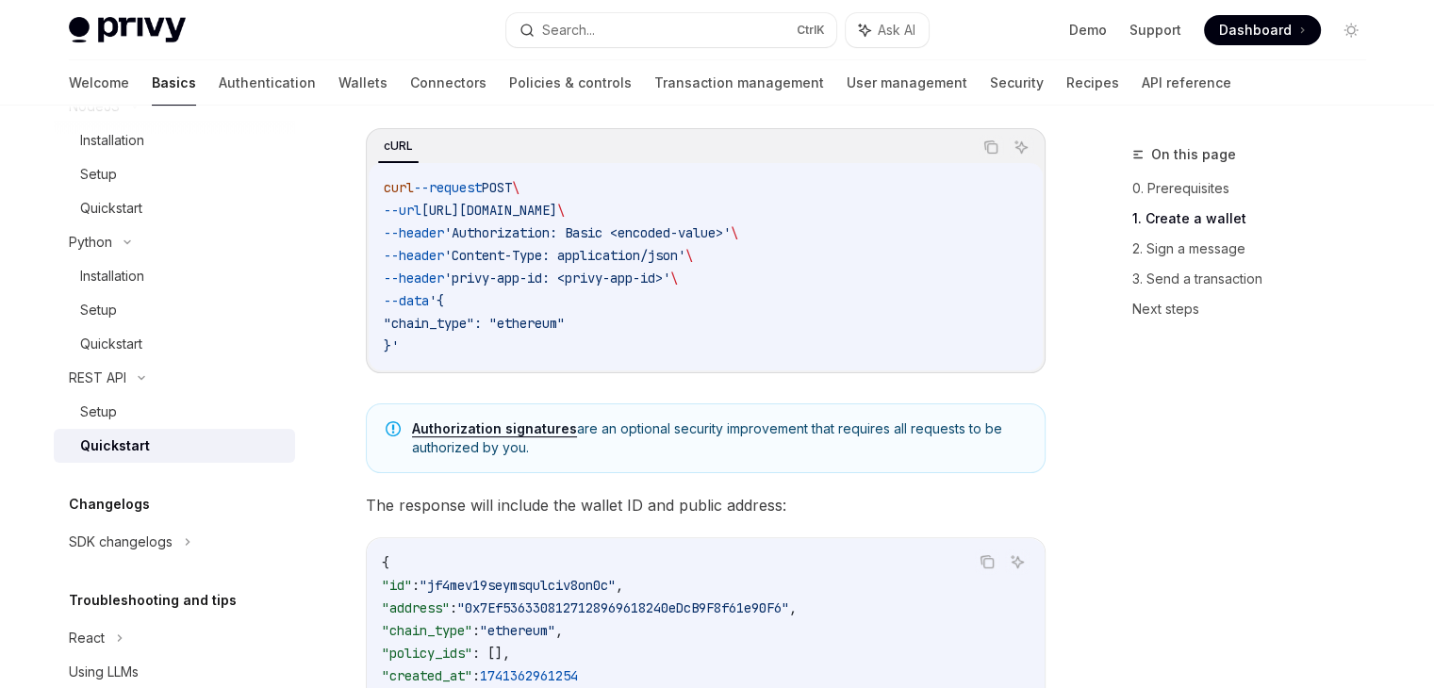
type textarea "*"
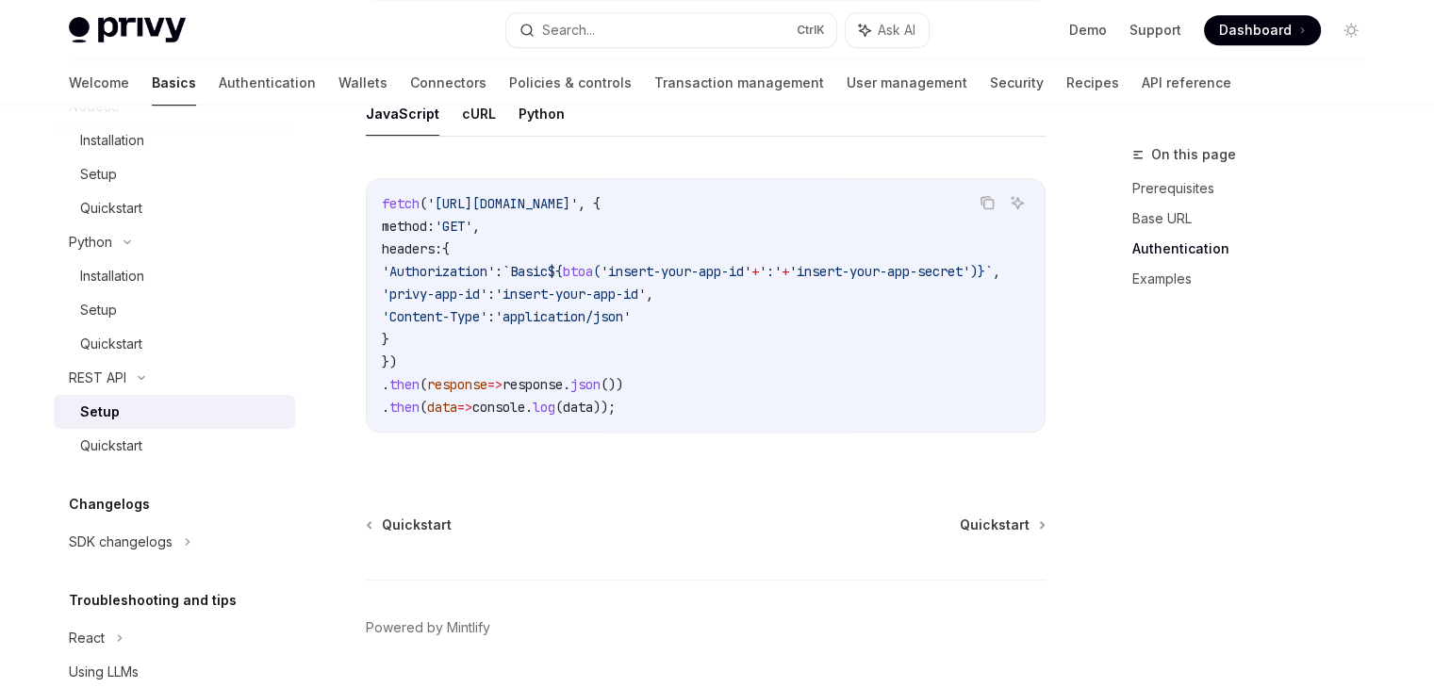
scroll to position [1105, 0]
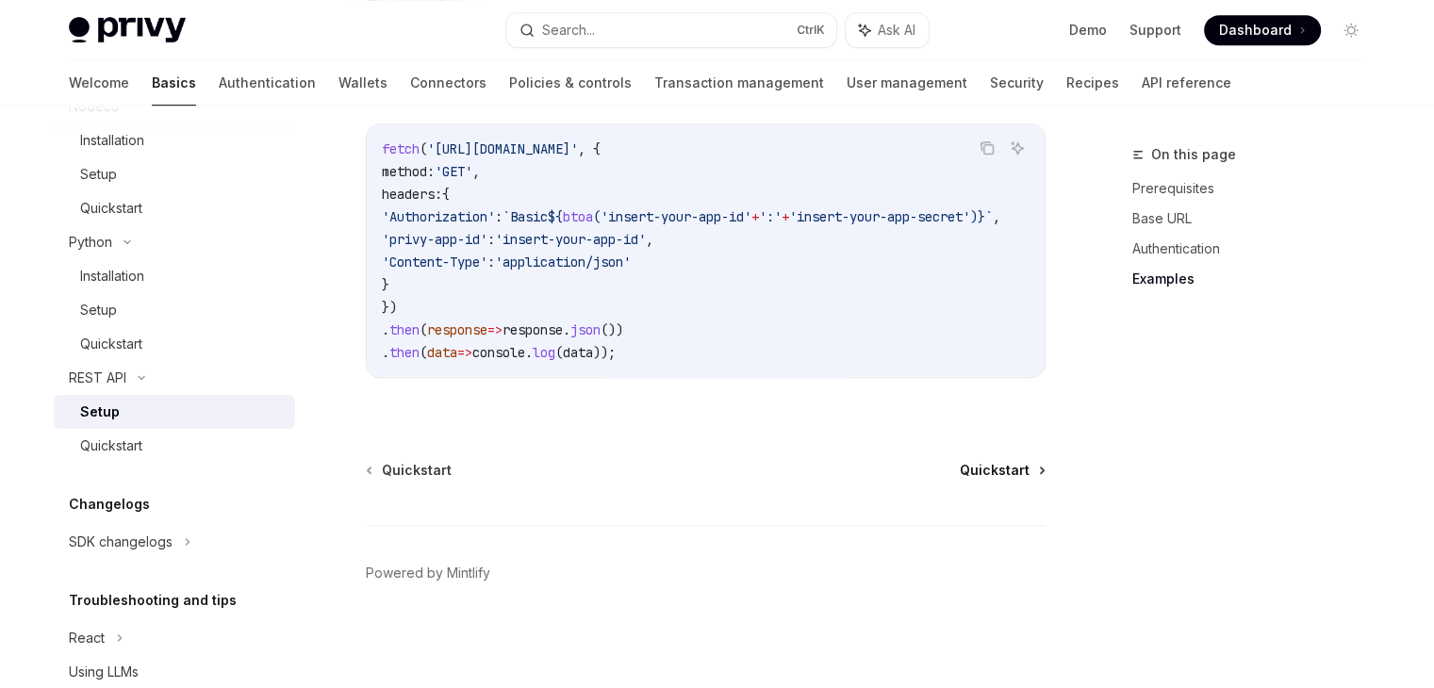
click at [1011, 468] on span "Quickstart" at bounding box center [995, 470] width 70 height 19
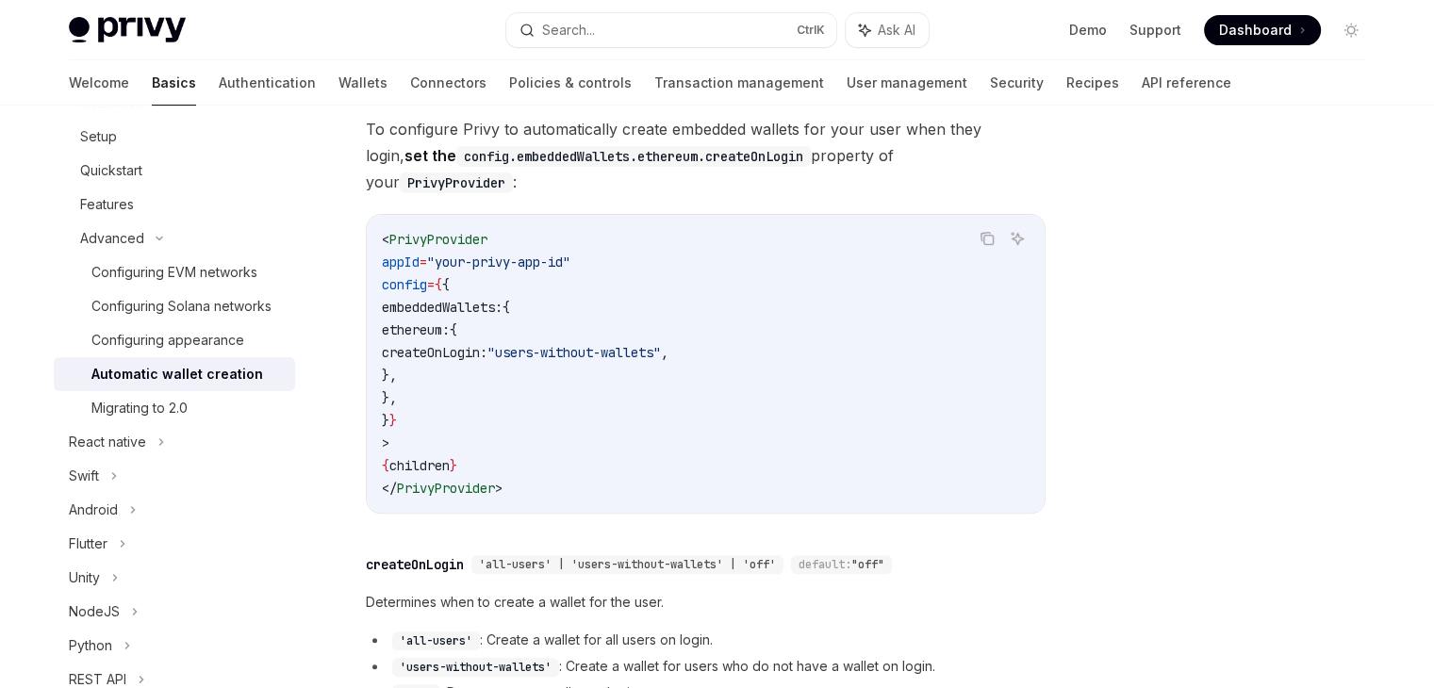
scroll to position [754, 0]
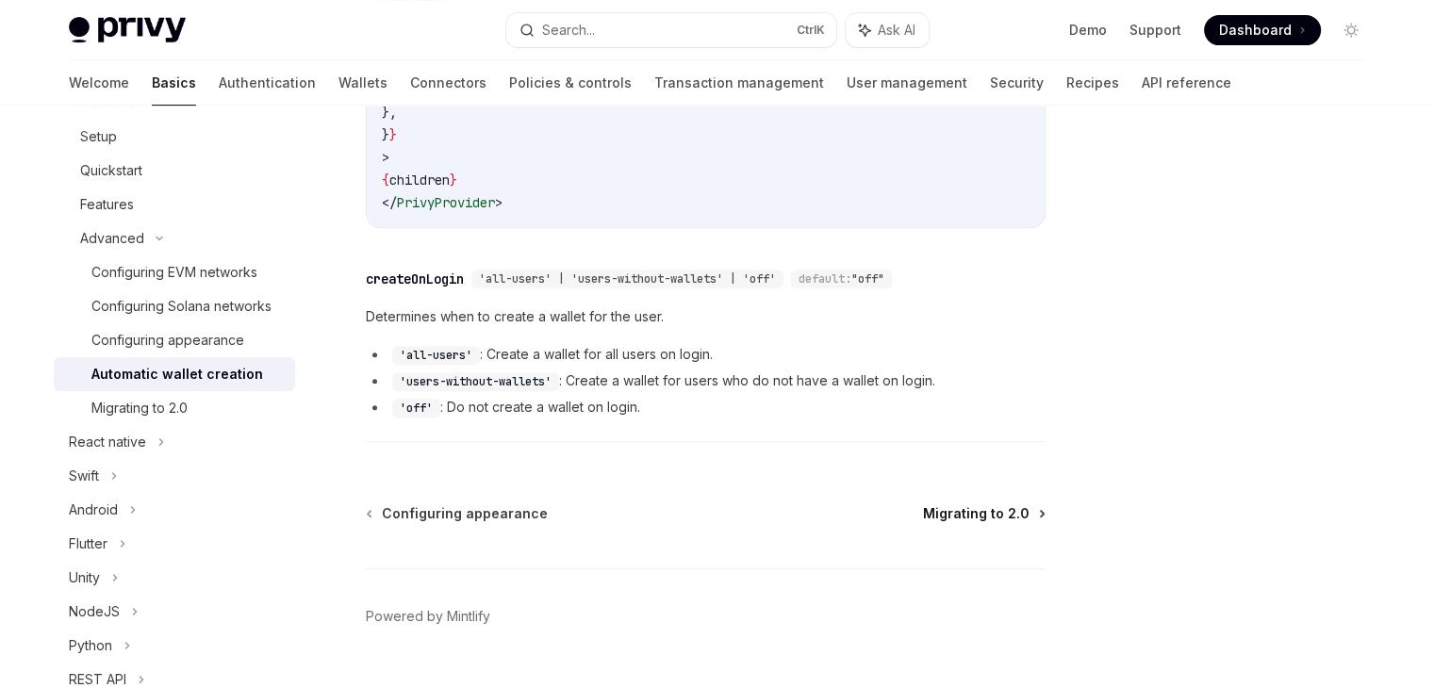
click at [945, 504] on span "Migrating to 2.0" at bounding box center [976, 513] width 107 height 19
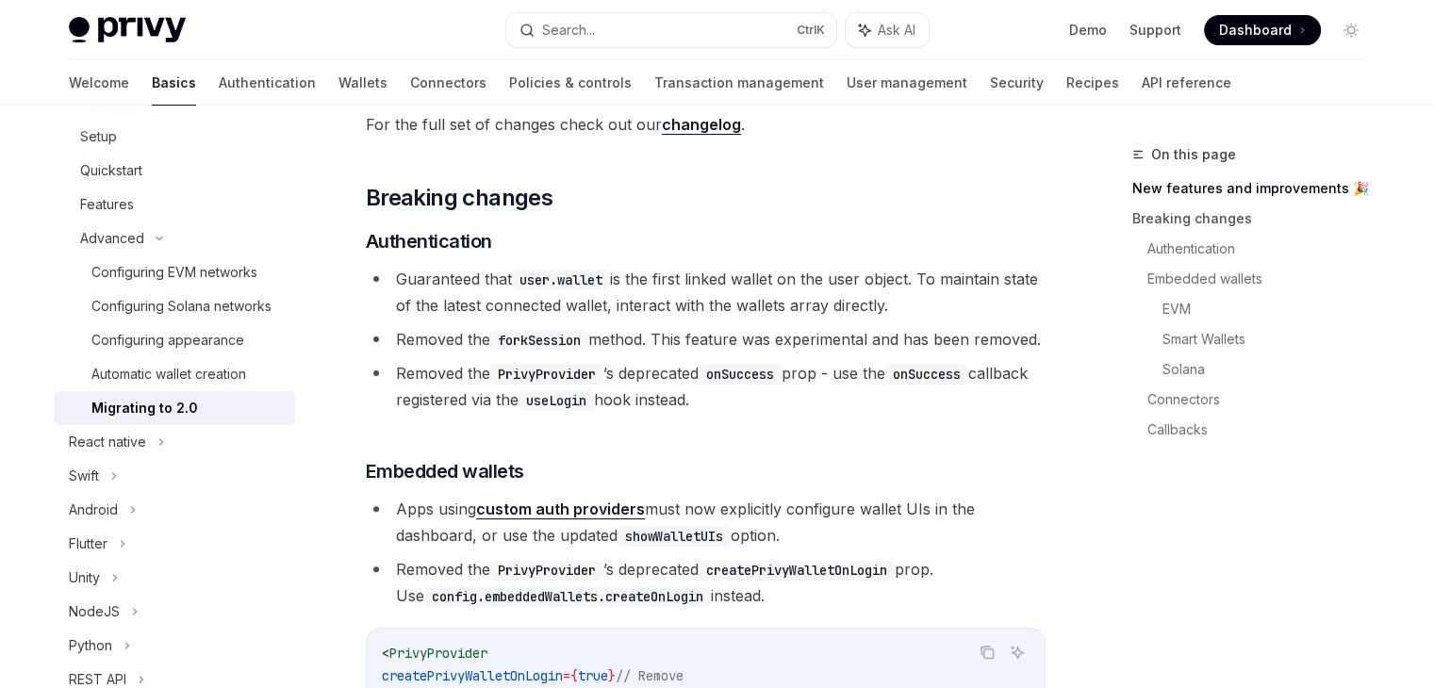
type textarea "*"
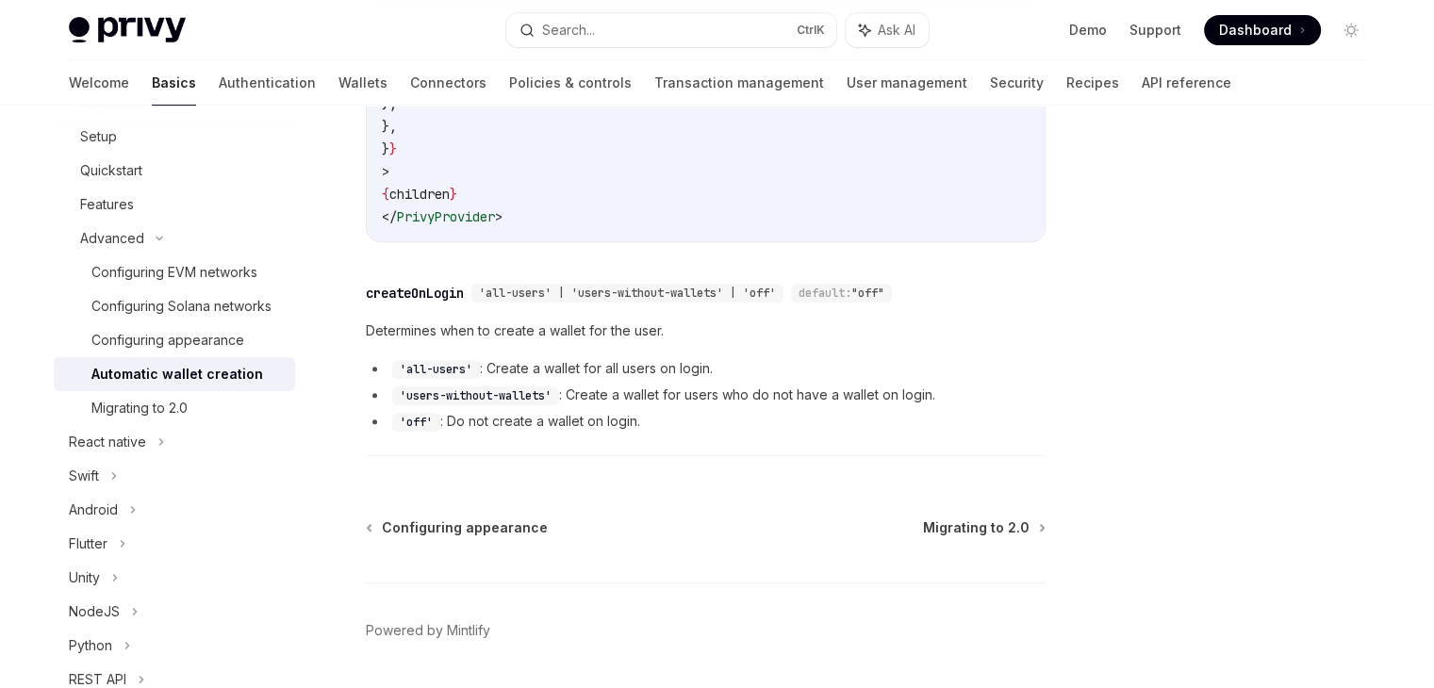
scroll to position [754, 0]
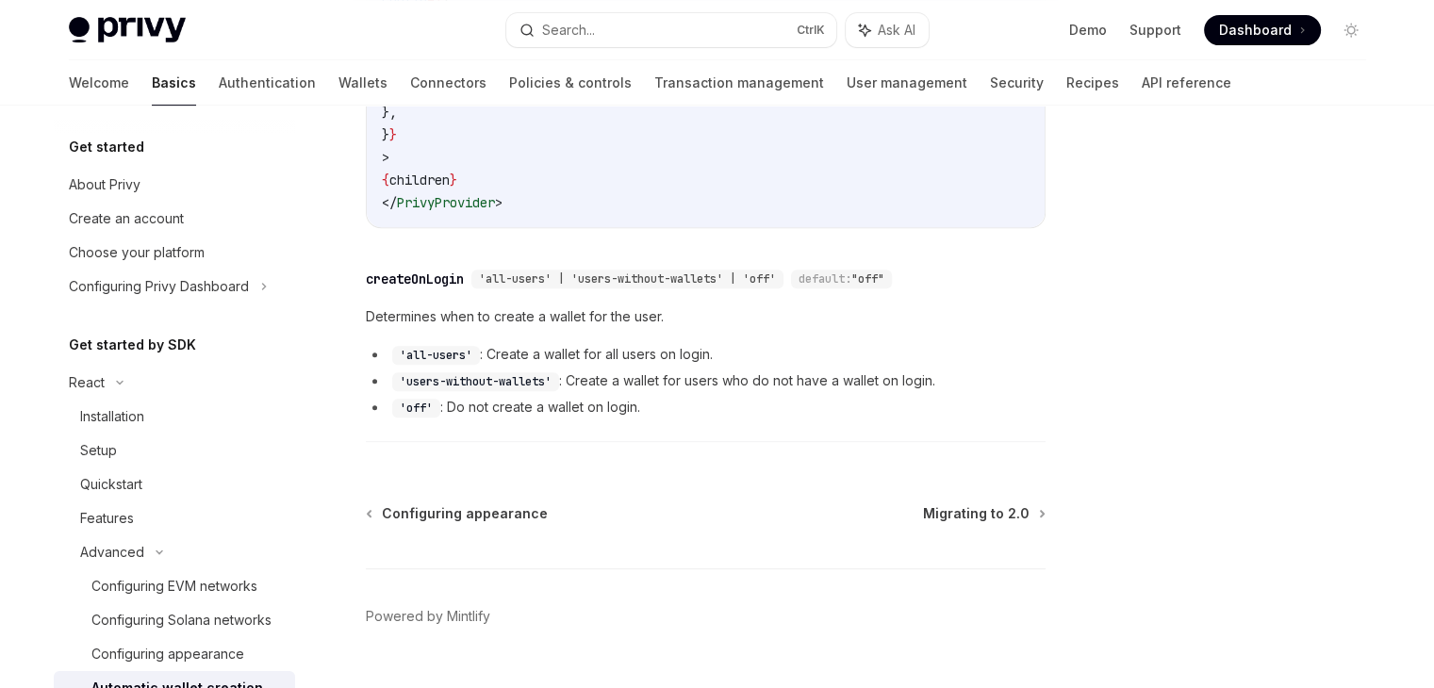
scroll to position [314, 0]
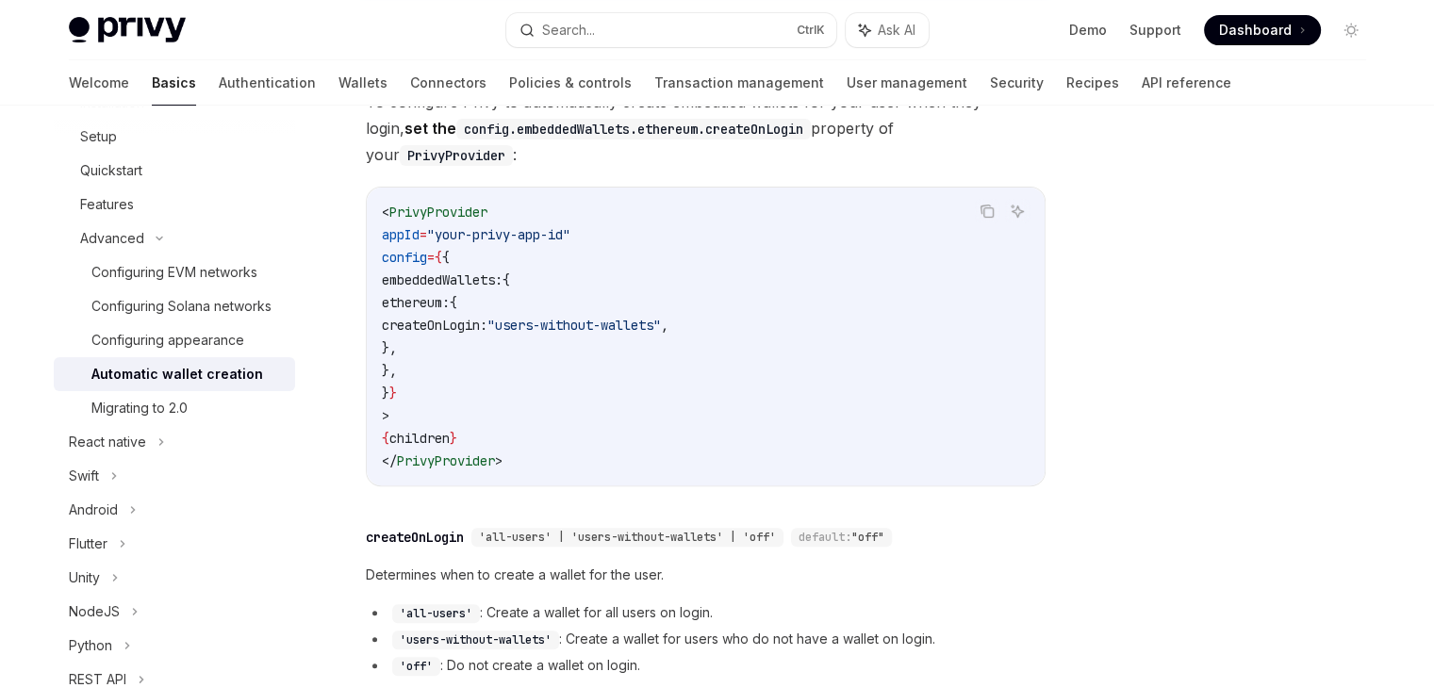
type textarea "*"
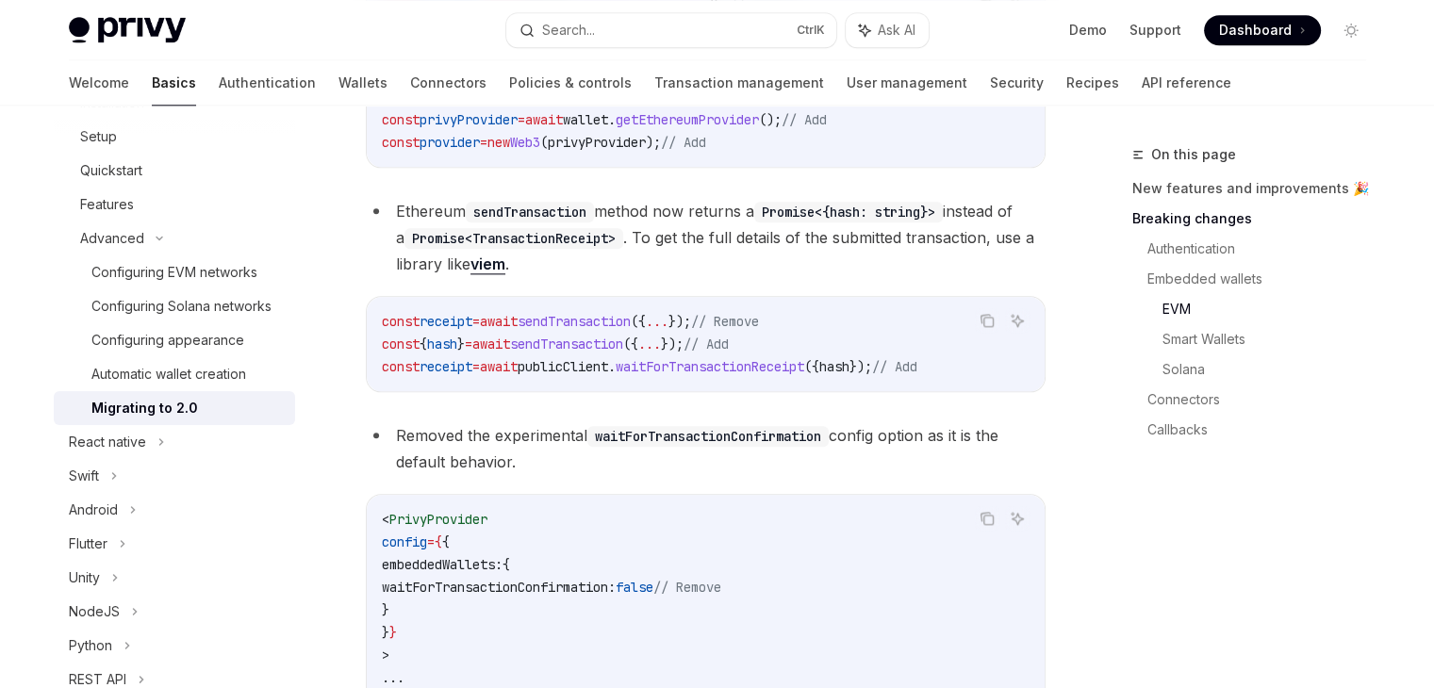
scroll to position [2168, 0]
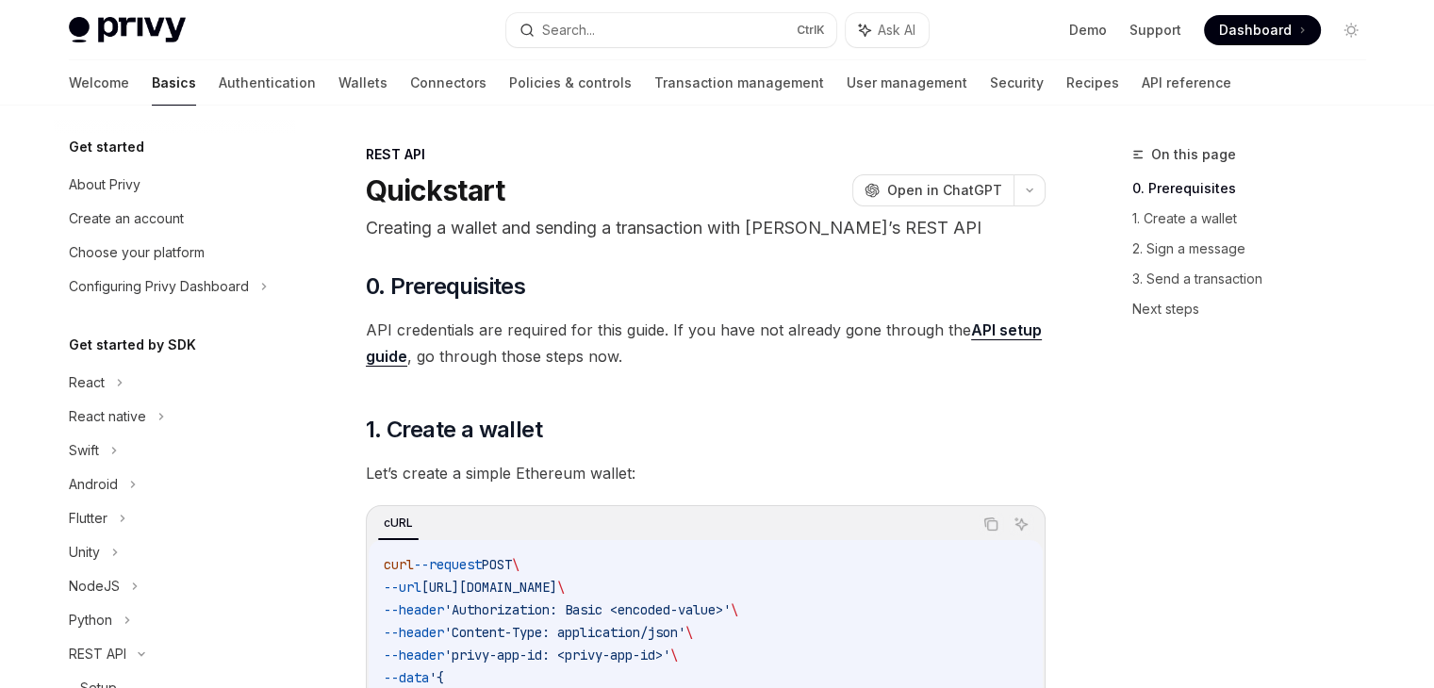
scroll to position [325, 0]
